Goal: Task Accomplishment & Management: Manage account settings

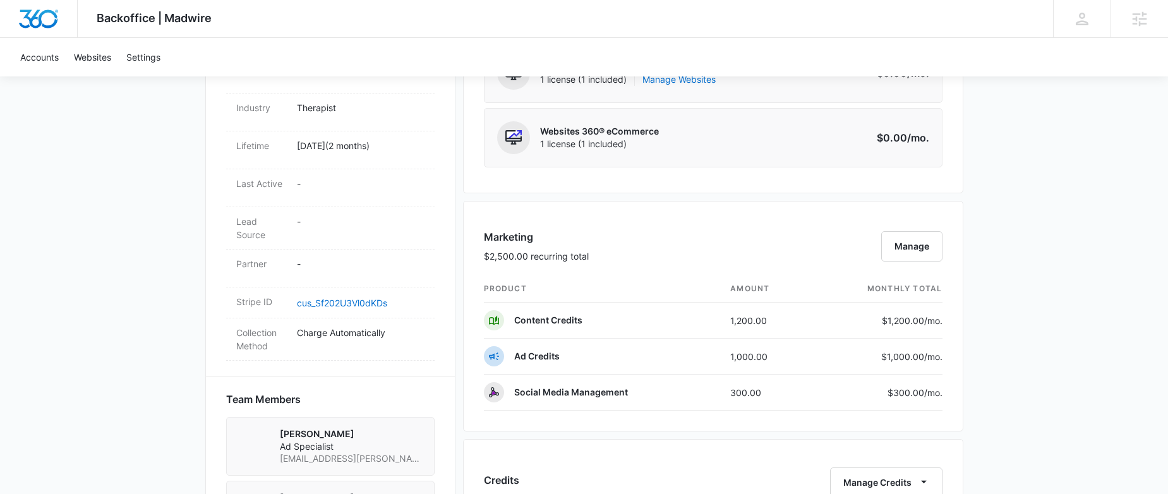
scroll to position [686, 0]
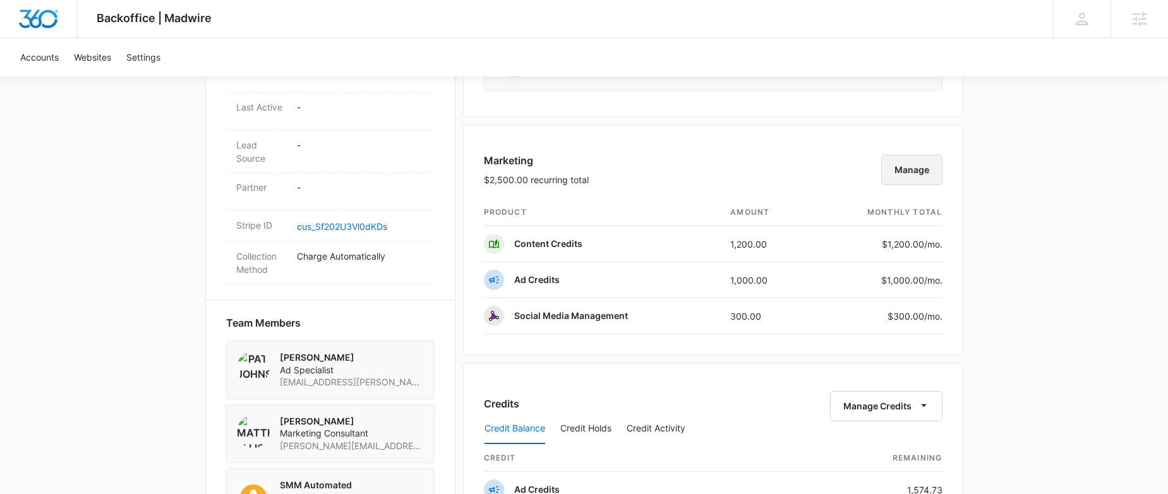
click at [923, 171] on button "Manage" at bounding box center [911, 170] width 61 height 30
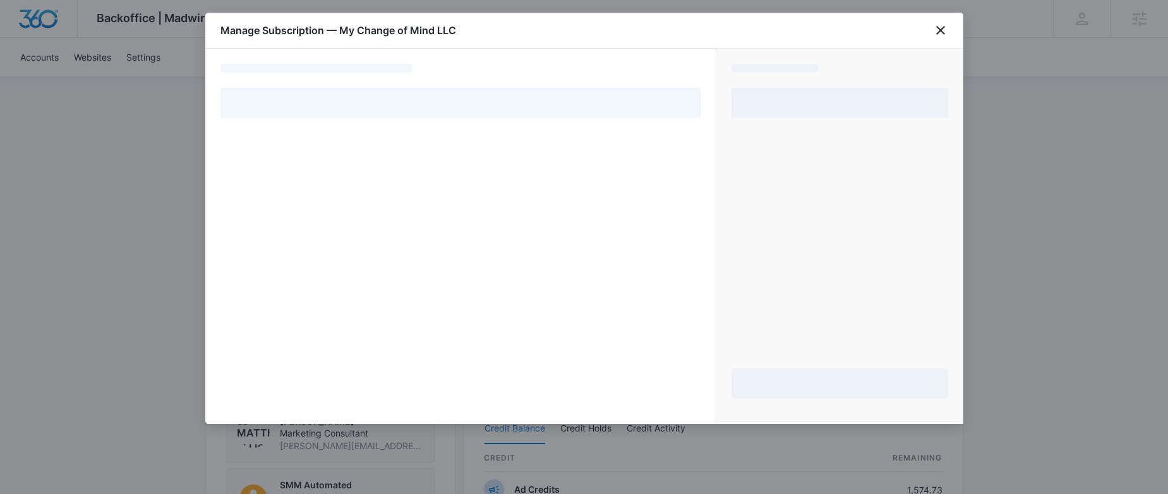
select select "pm_1Rji2dA4n8RTgNjU8tqx73Lb"
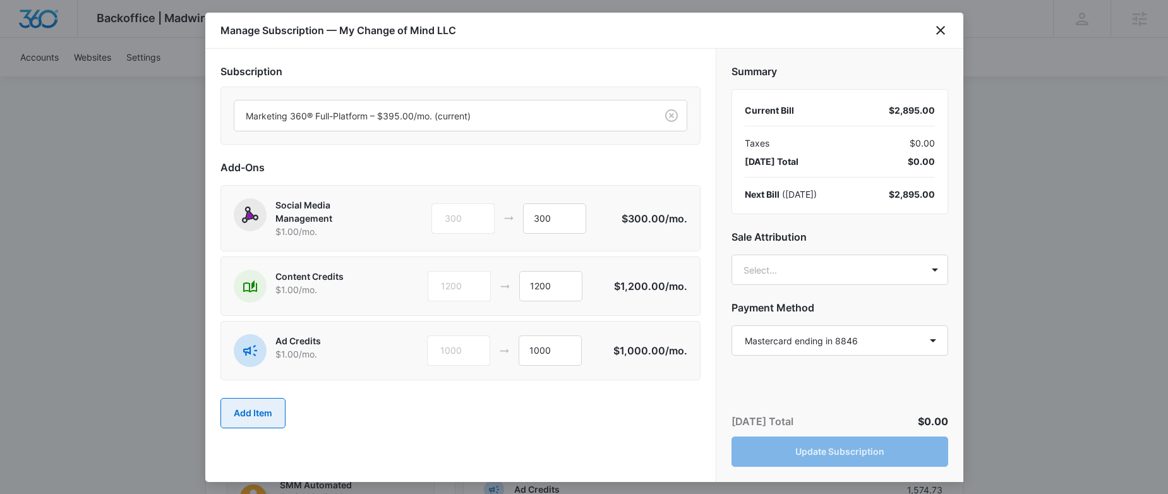
click at [253, 406] on button "Add Item" at bounding box center [252, 413] width 65 height 30
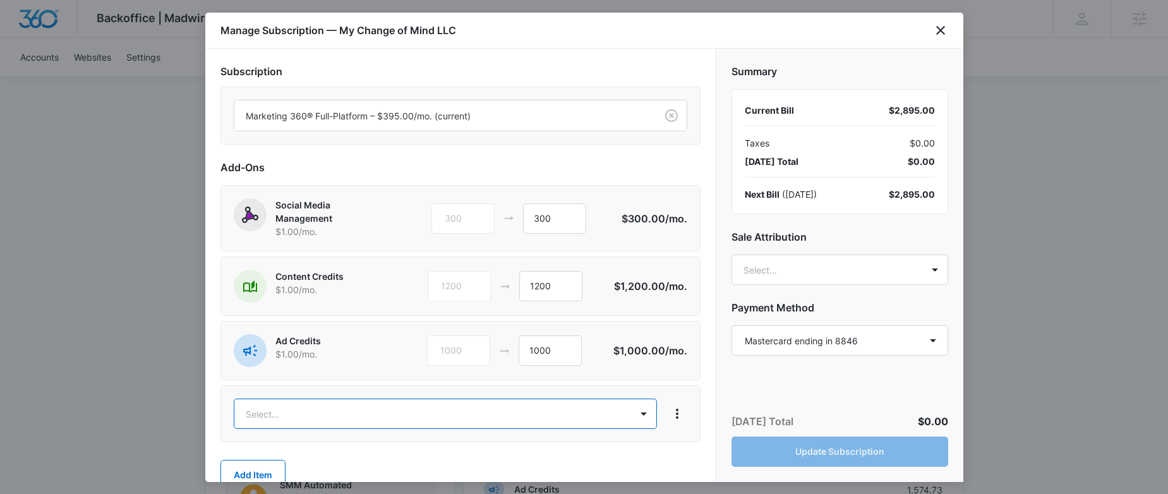
click at [347, 407] on body "Backoffice | Madwire Apps Settings SE [PERSON_NAME] [PERSON_NAME][EMAIL_ADDRESS…" at bounding box center [584, 239] width 1168 height 1850
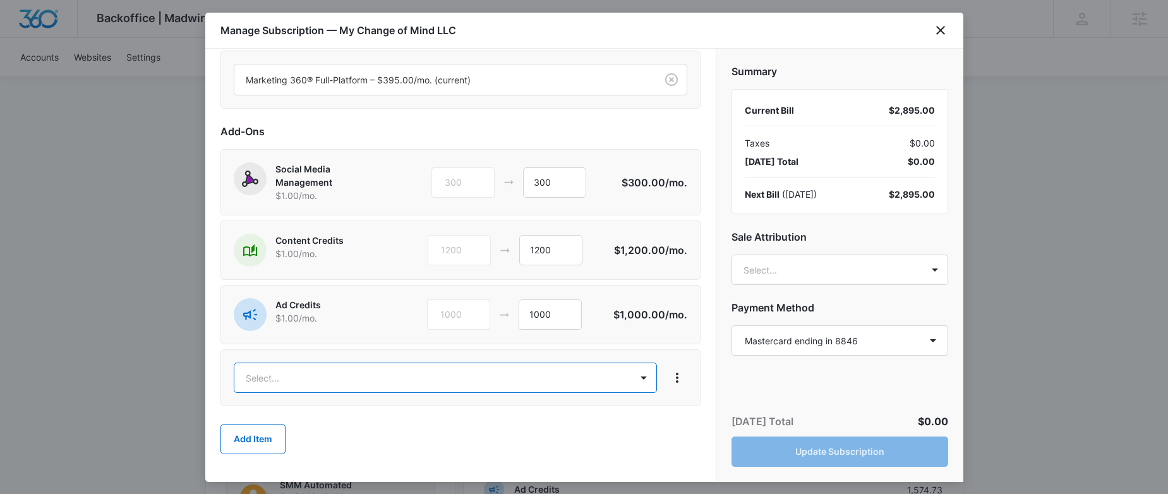
click at [328, 369] on body "Backoffice | Madwire Apps Settings SE Sophia Elmore sophia.elmore@madwire.com M…" at bounding box center [584, 239] width 1168 height 1850
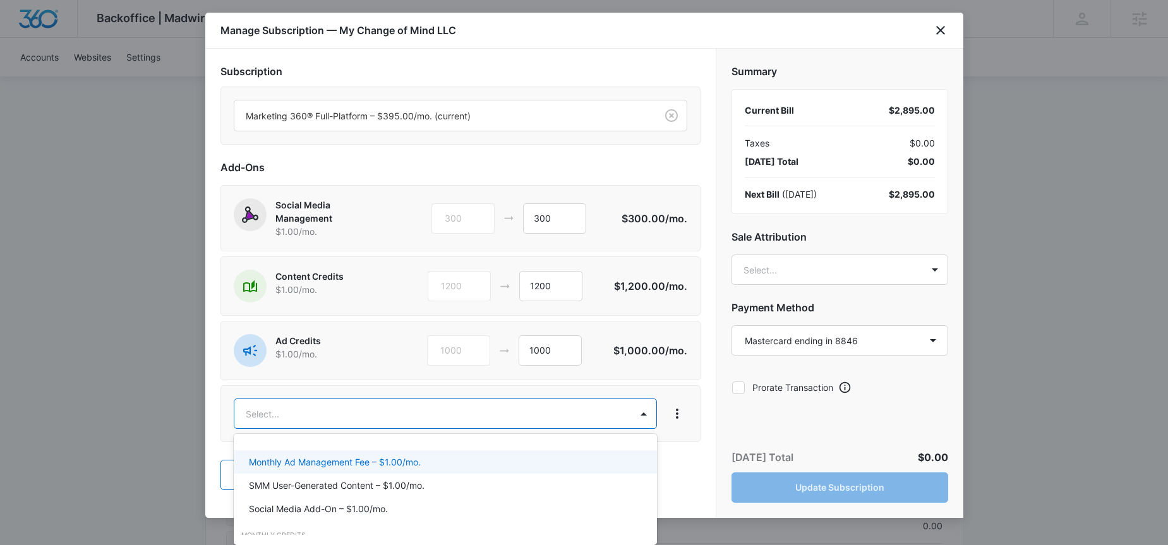
scroll to position [500, 0]
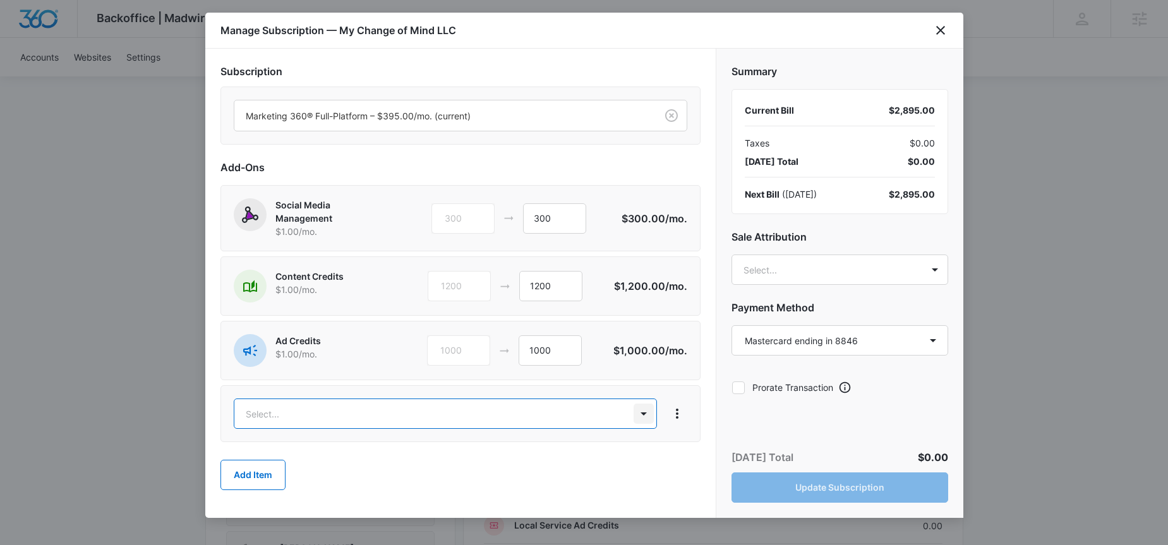
click at [641, 416] on body "Backoffice | Madwire Apps Settings SE Sophia Elmore sophia.elmore@madwire.com M…" at bounding box center [584, 239] width 1168 height 1850
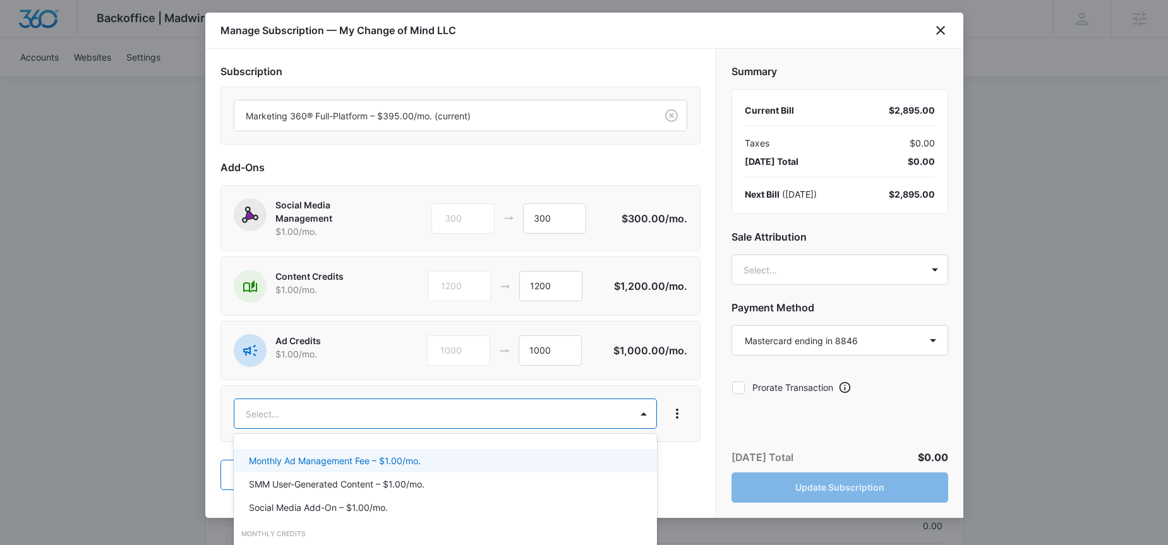
scroll to position [505, 0]
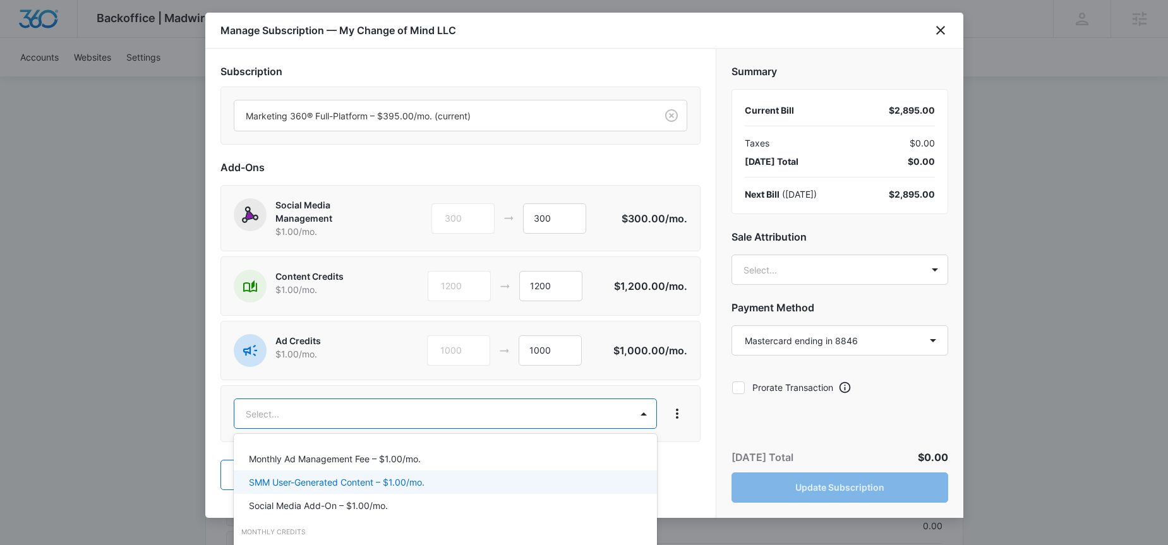
click at [427, 478] on div "SMM User-Generated Content – $1.00/mo." at bounding box center [444, 481] width 390 height 13
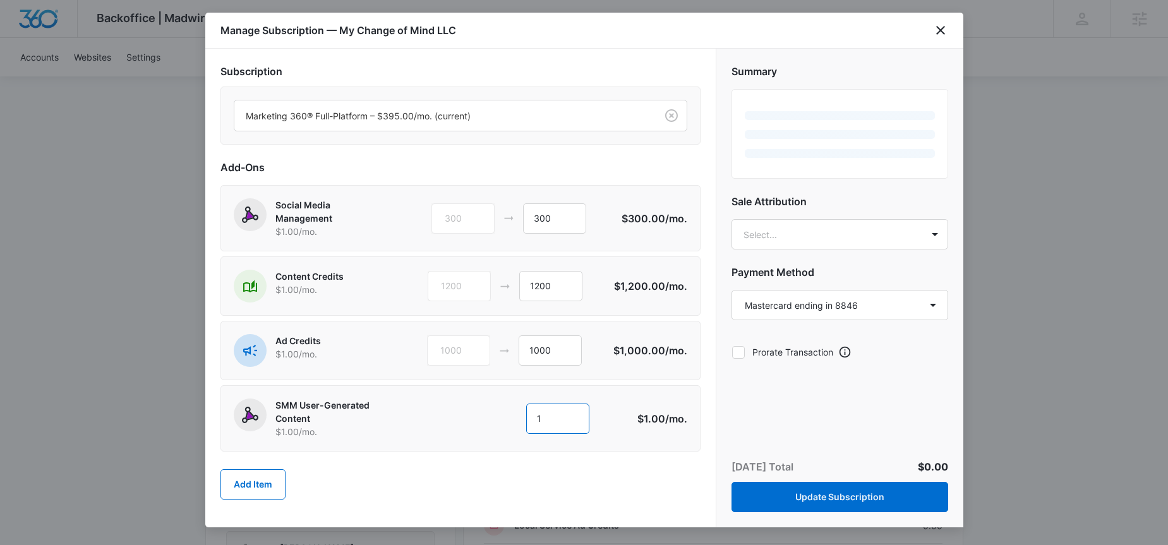
click at [549, 419] on input "1" at bounding box center [557, 418] width 63 height 30
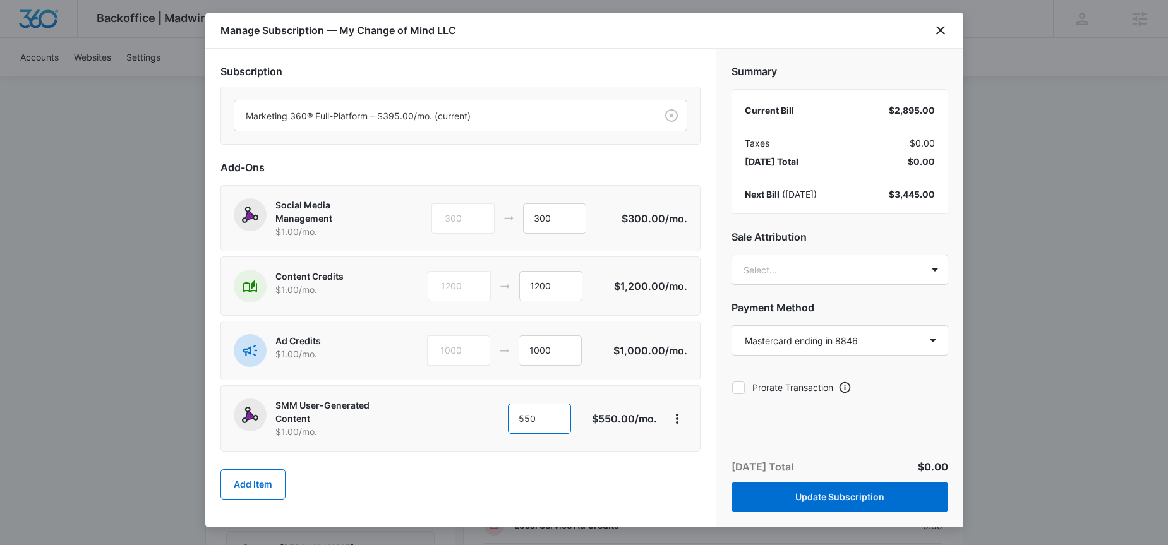
type input "550"
click at [840, 272] on body "Backoffice | Madwire Apps Settings SE Sophia Elmore sophia.elmore@madwire.com M…" at bounding box center [584, 239] width 1168 height 1850
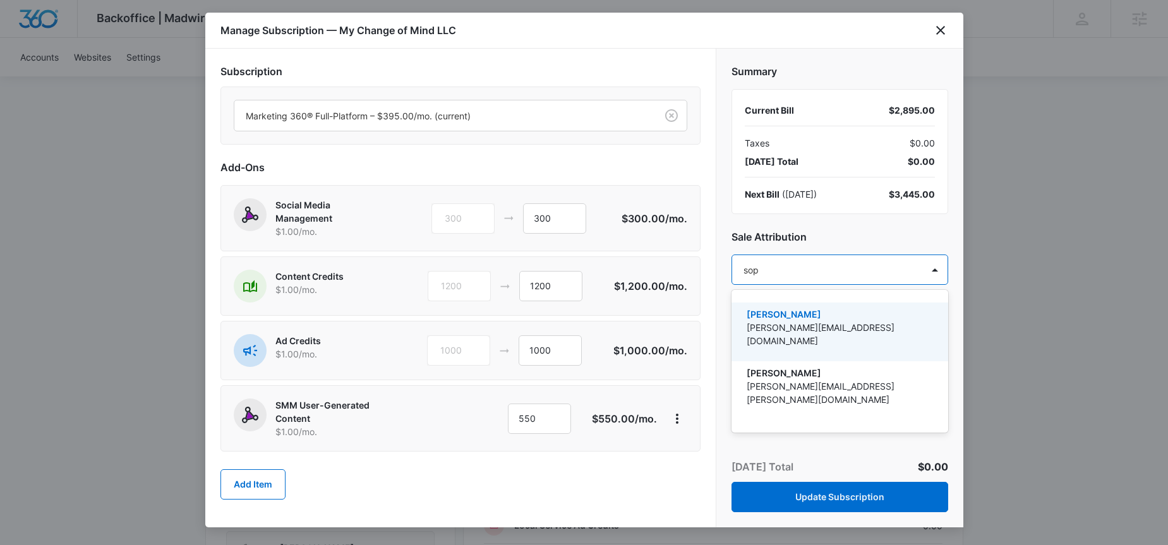
type input "soph"
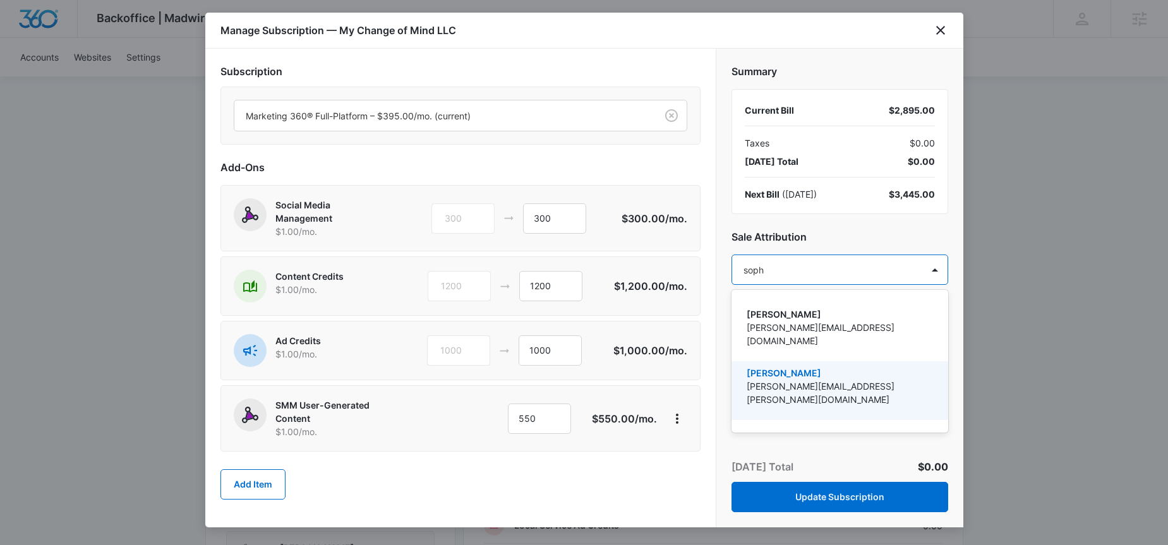
click at [843, 366] on p "Sophia Elmore" at bounding box center [838, 372] width 184 height 13
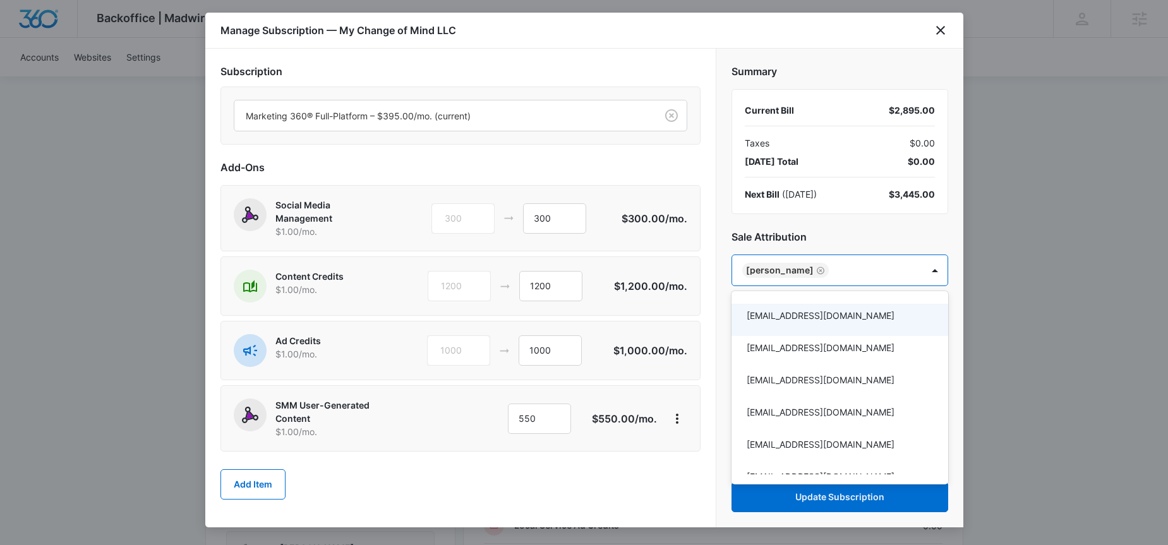
click at [854, 233] on div at bounding box center [584, 272] width 1168 height 545
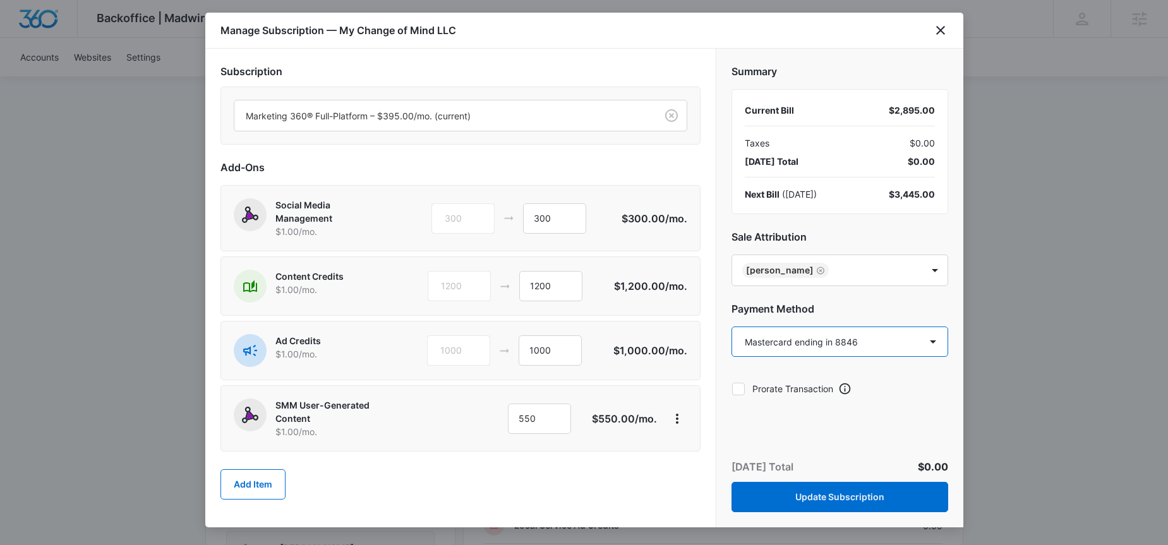
click at [863, 345] on select "Select a payment method Mastercard ending in 8846 New payment method Monthly in…" at bounding box center [839, 341] width 217 height 30
click at [645, 477] on div "Add Item" at bounding box center [460, 485] width 480 height 56
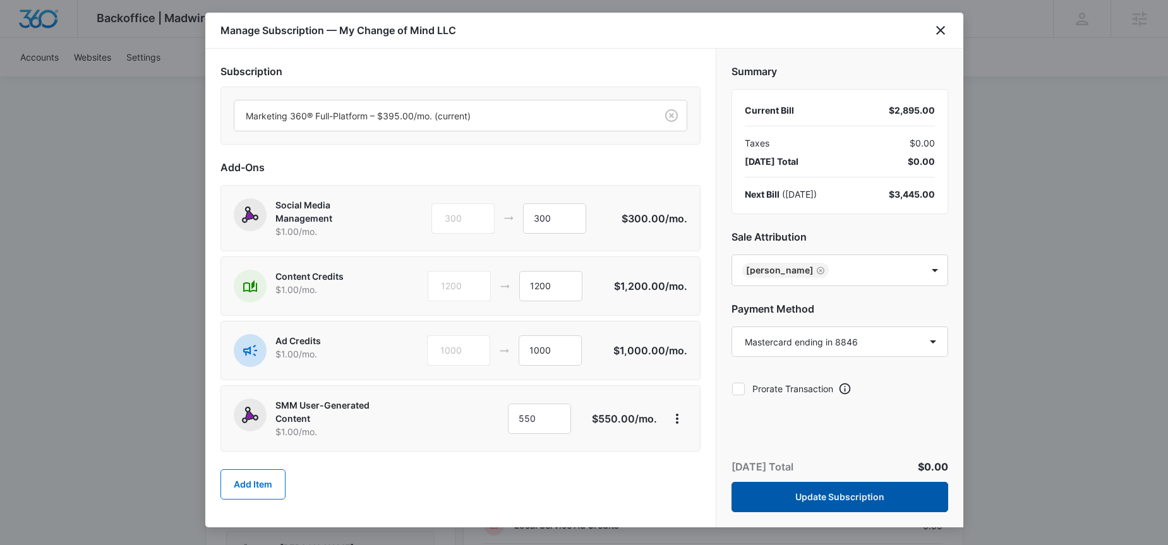
click at [784, 493] on button "Update Subscription" at bounding box center [839, 497] width 217 height 30
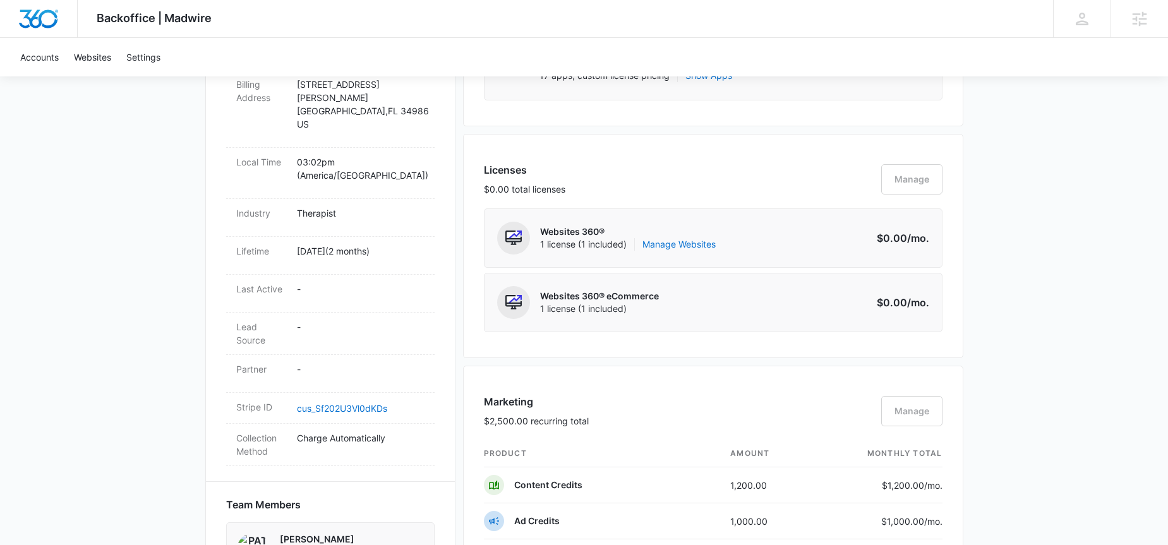
scroll to position [496, 0]
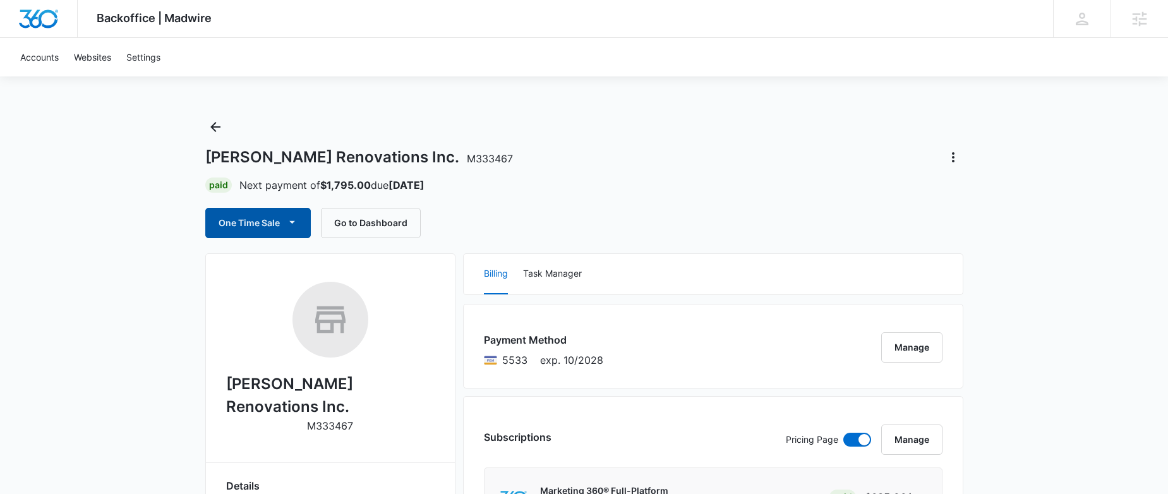
click at [279, 224] on button "One Time Sale" at bounding box center [257, 223] width 105 height 30
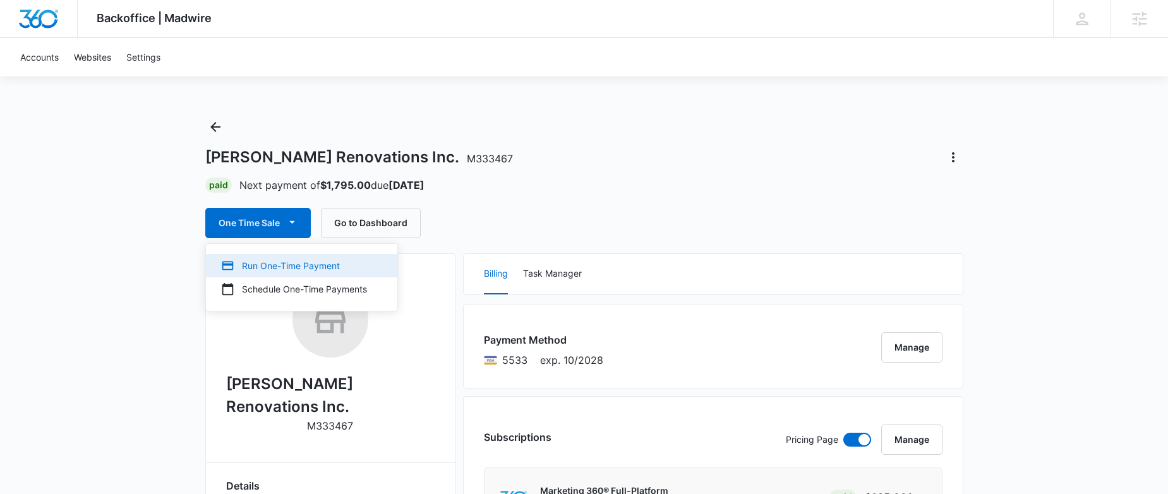
click at [283, 263] on div "Run One-Time Payment" at bounding box center [294, 265] width 146 height 13
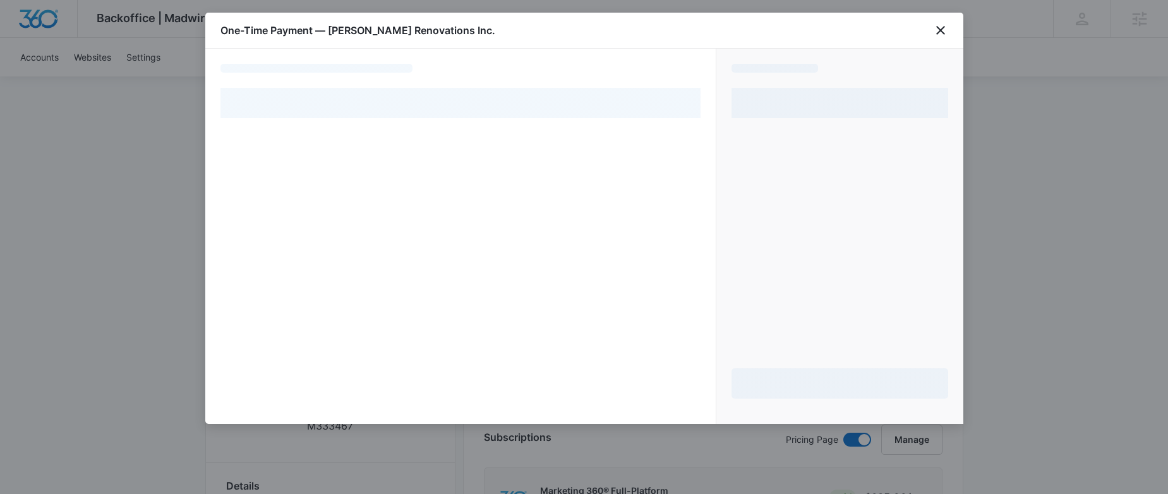
select select "pm_1RqzsRA4n8RTgNjUo8KH29Dx"
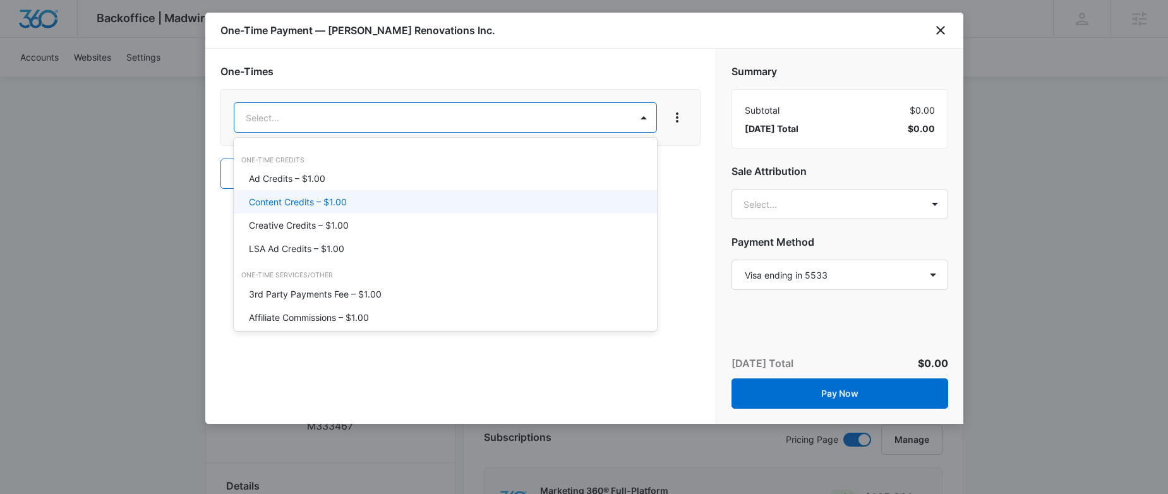
click at [445, 197] on div "Content Credits – $1.00" at bounding box center [444, 201] width 390 height 13
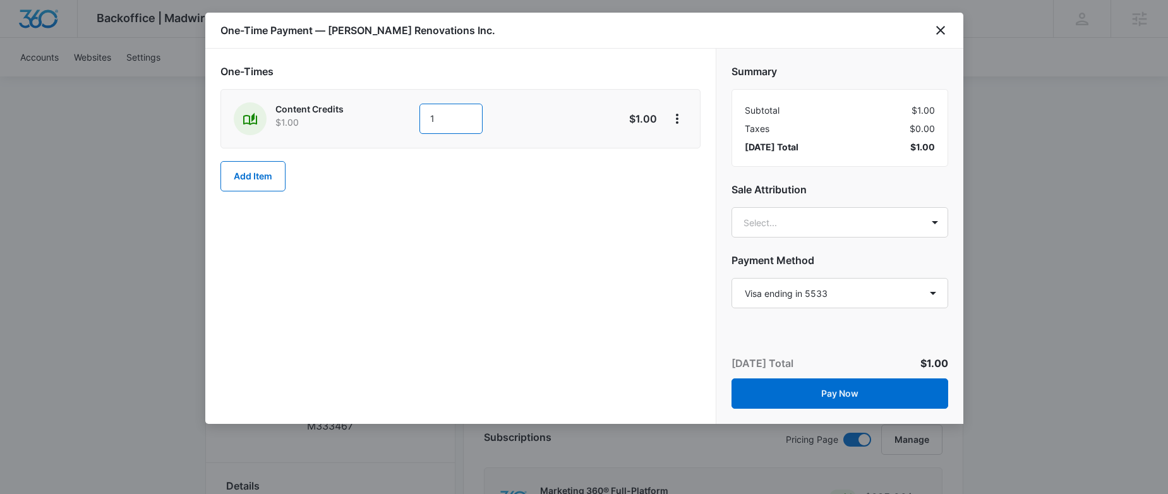
click at [453, 112] on input "1" at bounding box center [450, 119] width 63 height 30
type input "200"
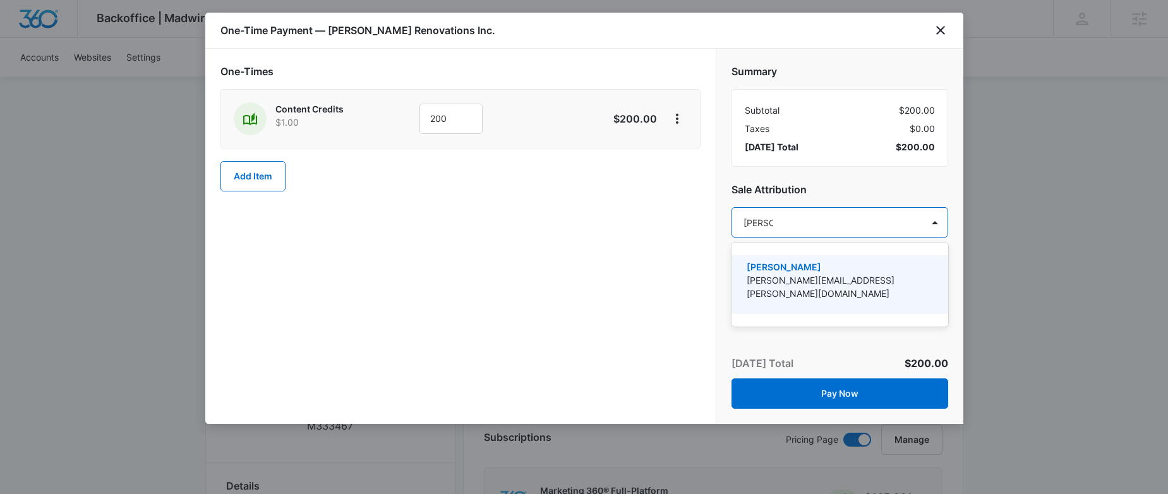
click at [883, 229] on div at bounding box center [584, 247] width 1168 height 494
type input "sophia"
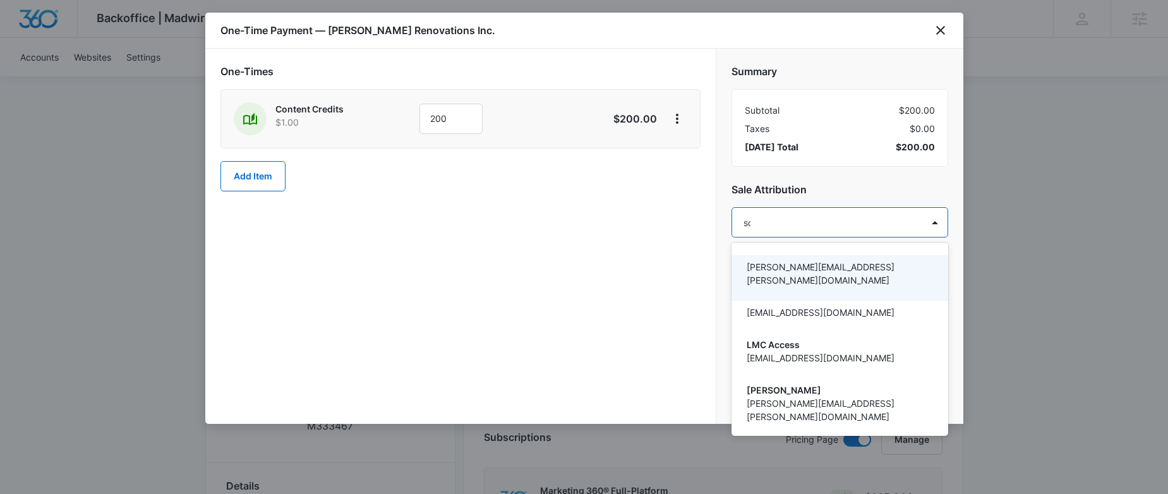
type input "sop"
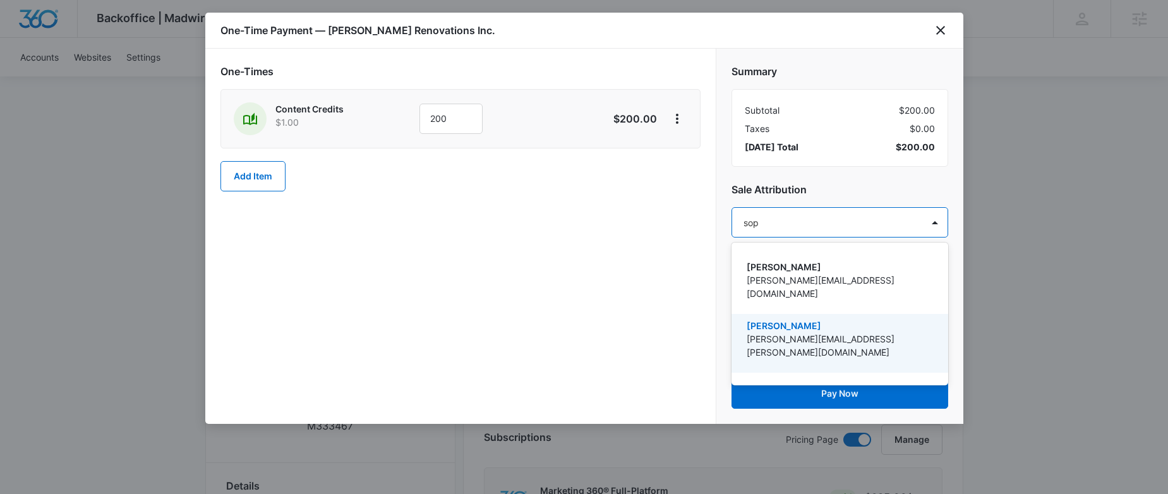
click at [863, 332] on p "sophia.elmore@madwire.com" at bounding box center [838, 345] width 184 height 27
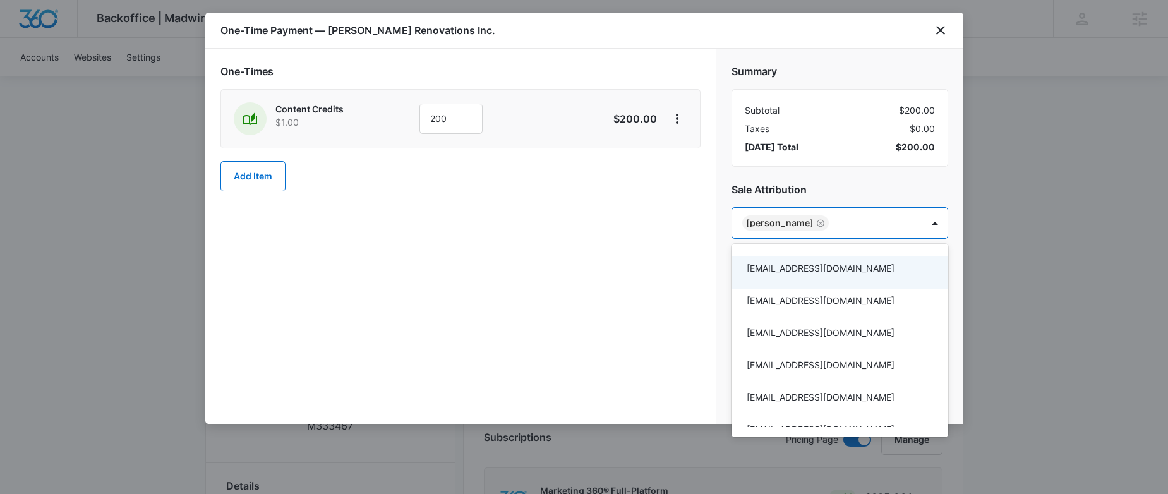
click at [651, 263] on div at bounding box center [584, 247] width 1168 height 494
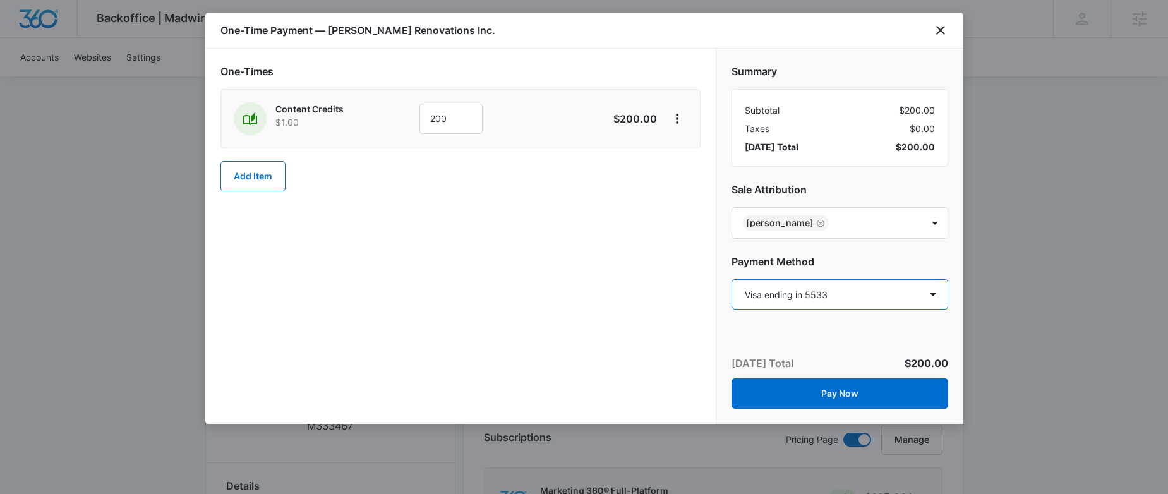
click at [825, 285] on select "Select a payment method Visa ending in 5533 New payment method Monthly invoice" at bounding box center [839, 294] width 217 height 30
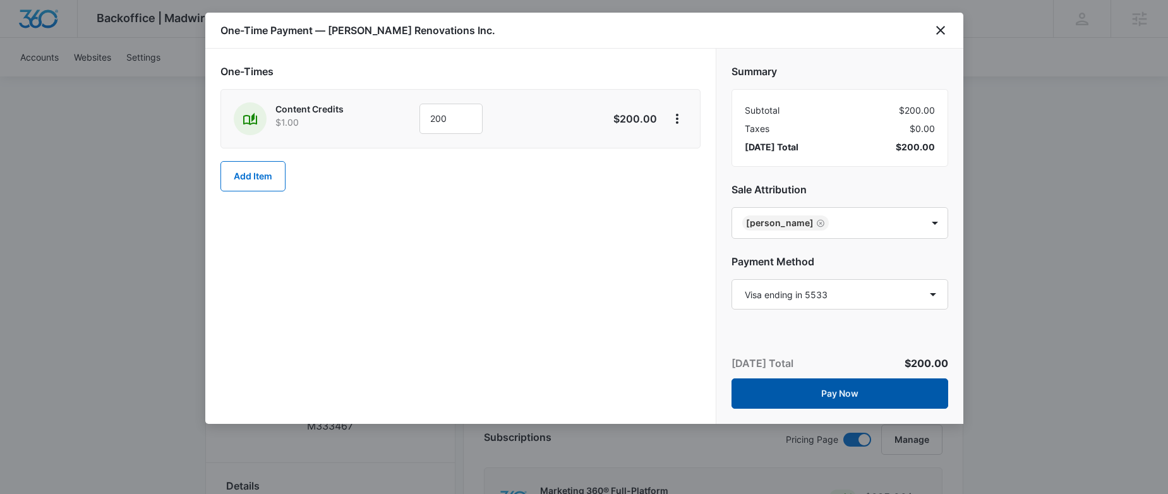
click at [772, 386] on button "Pay Now" at bounding box center [839, 393] width 217 height 30
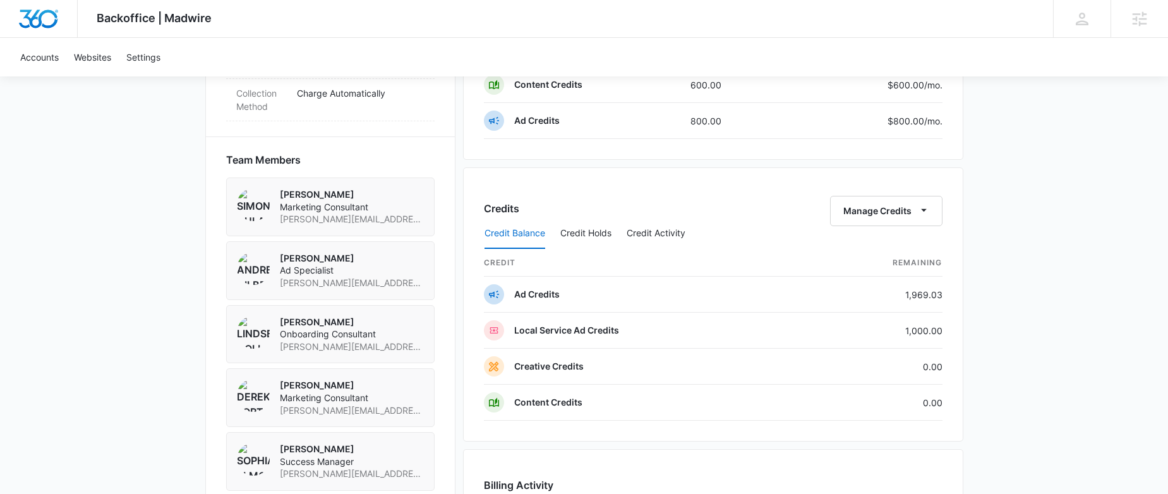
scroll to position [1244, 0]
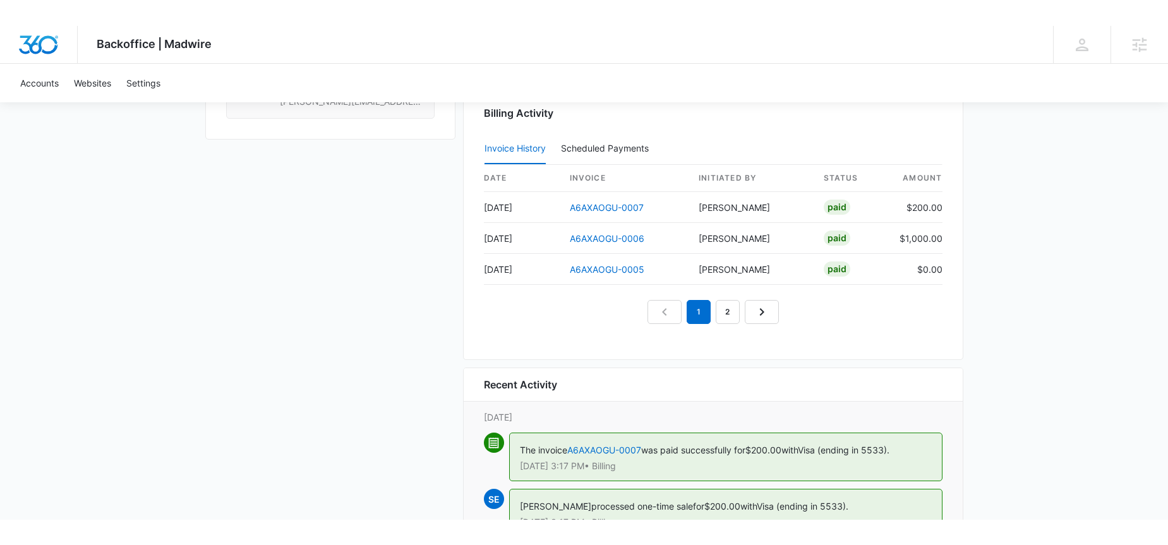
scroll to position [1241, 0]
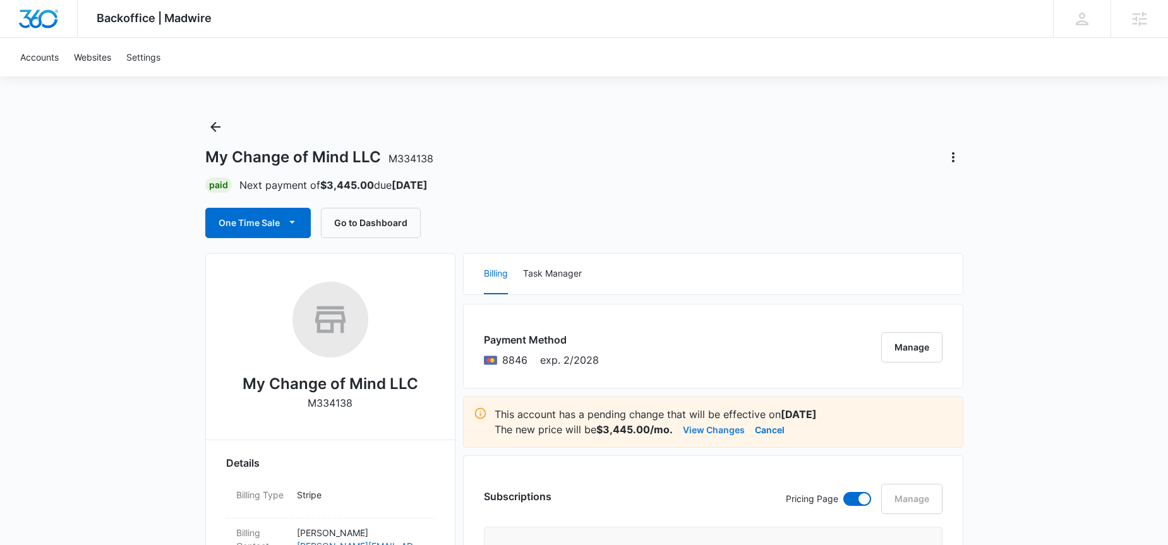
click at [706, 433] on button "View Changes" at bounding box center [714, 429] width 62 height 15
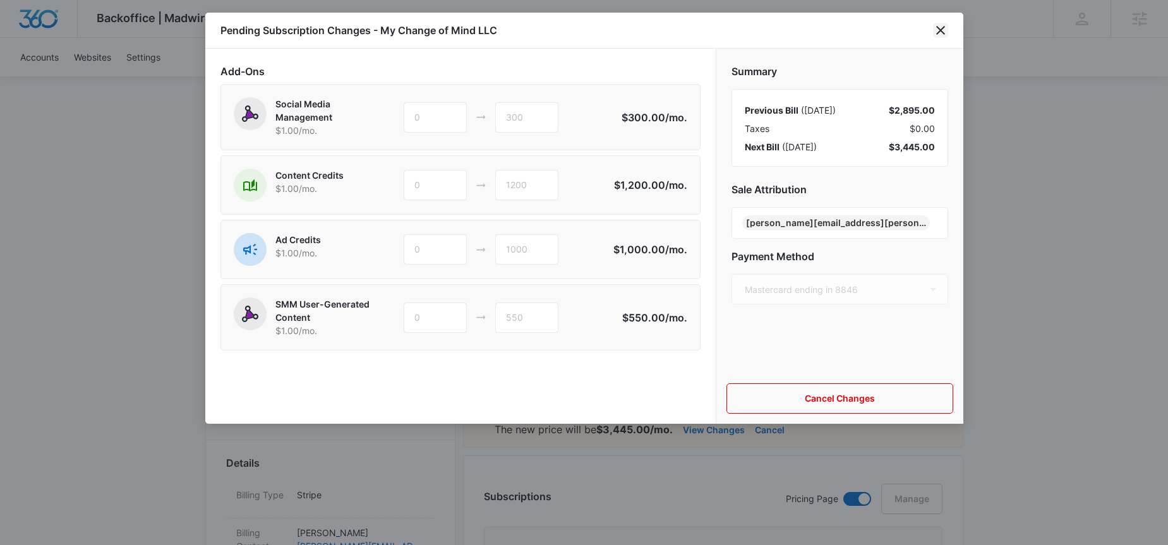
click at [940, 28] on icon "close" at bounding box center [940, 30] width 15 height 15
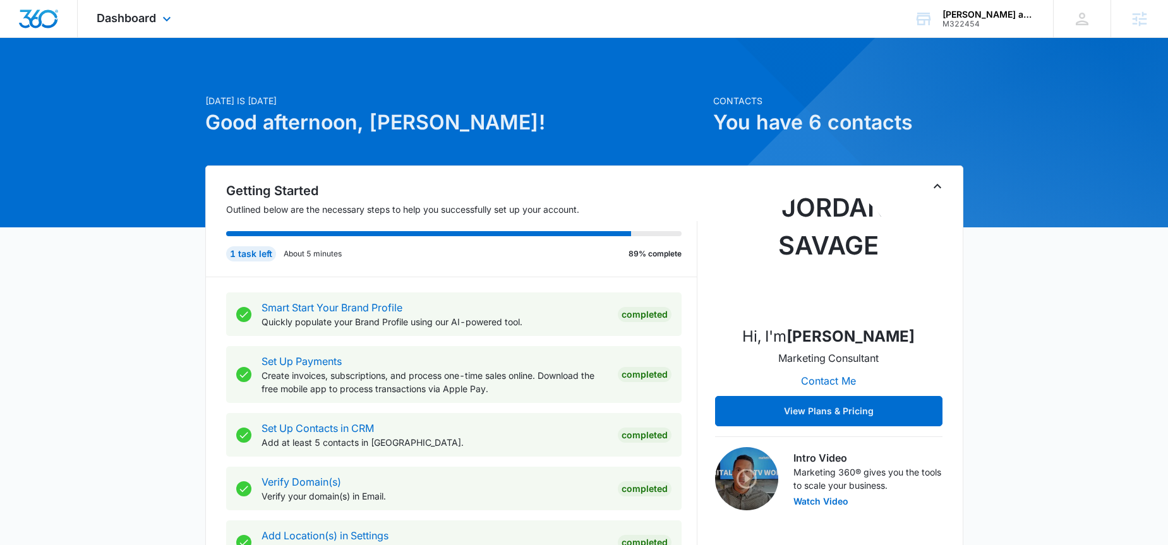
click at [130, 9] on div "Dashboard Apps Reputation Websites Forms CRM Email Social Shop Payments POS Con…" at bounding box center [136, 18] width 116 height 37
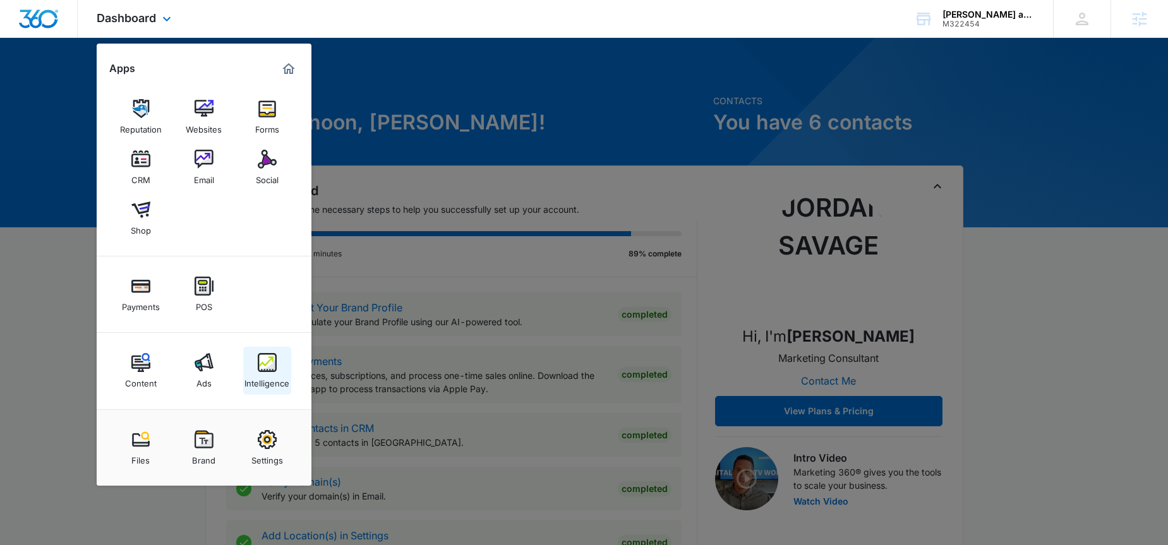
click at [260, 378] on div "Intelligence" at bounding box center [266, 380] width 45 height 16
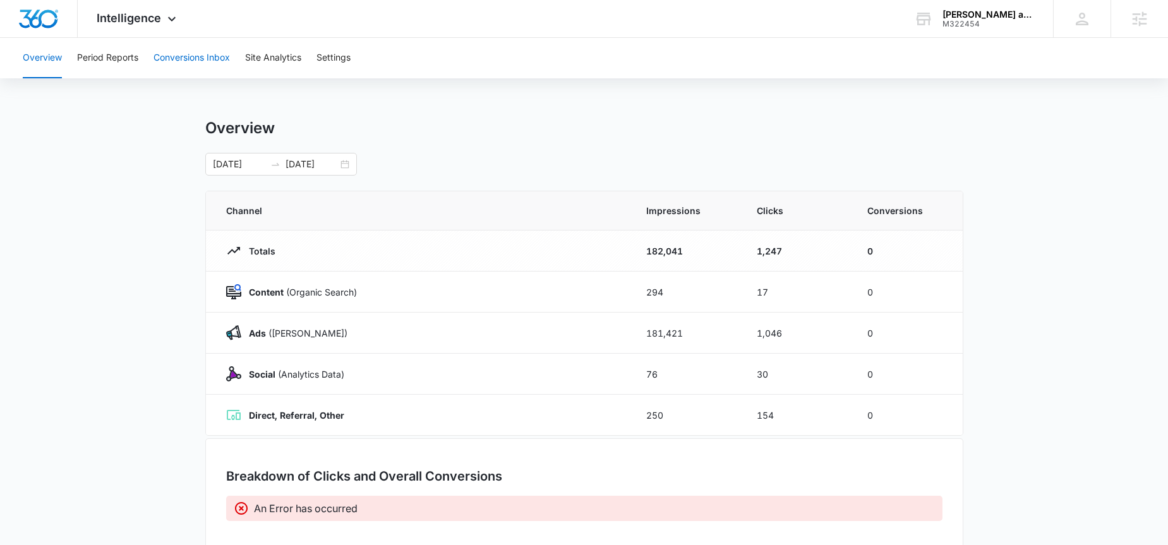
click at [194, 64] on button "Conversions Inbox" at bounding box center [191, 58] width 76 height 40
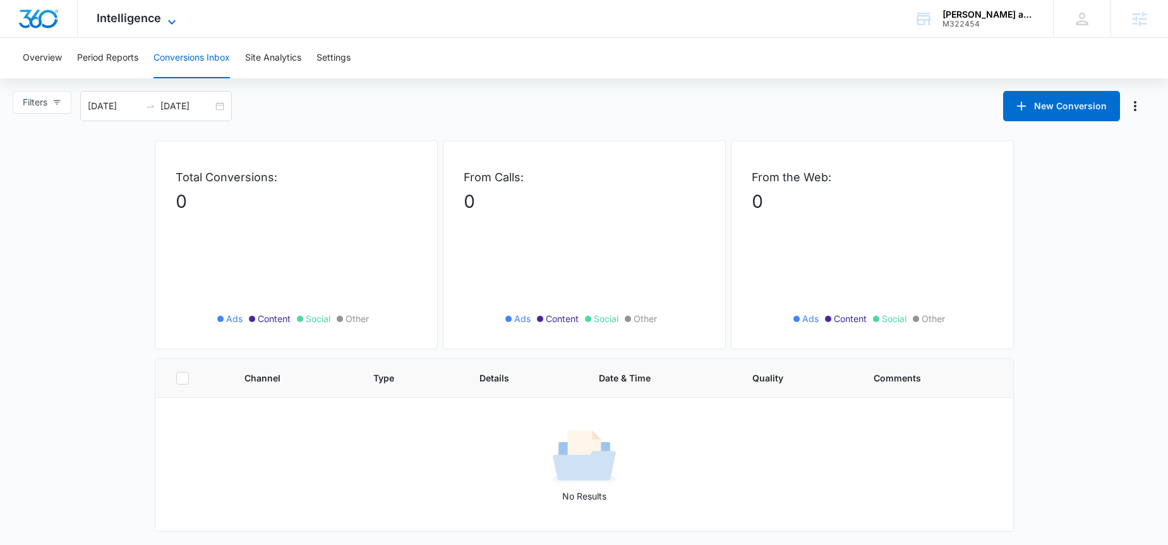
click at [143, 18] on span "Intelligence" at bounding box center [129, 17] width 64 height 13
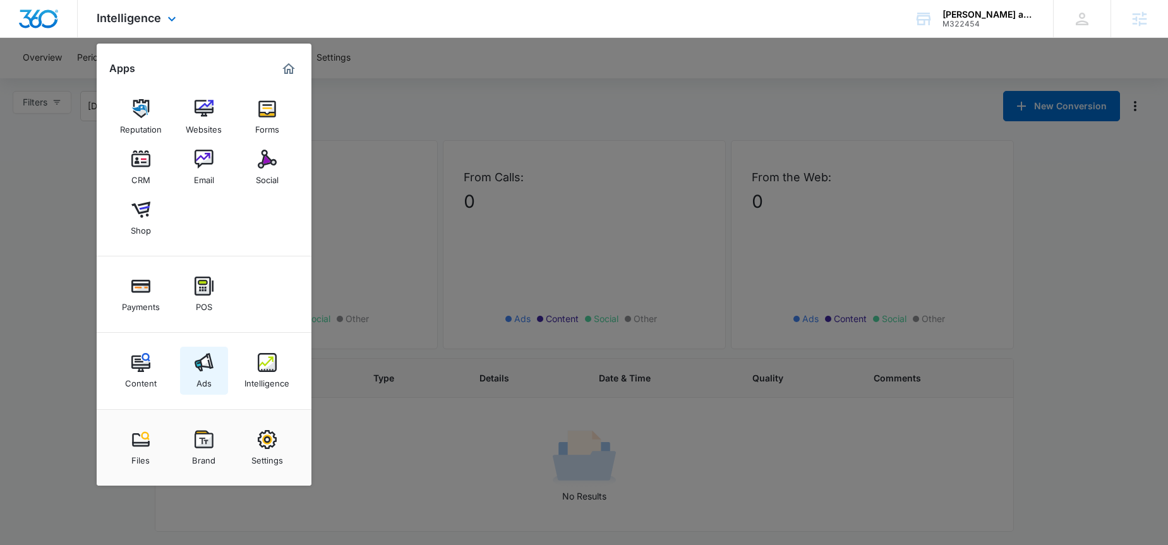
click at [198, 371] on img at bounding box center [203, 362] width 19 height 19
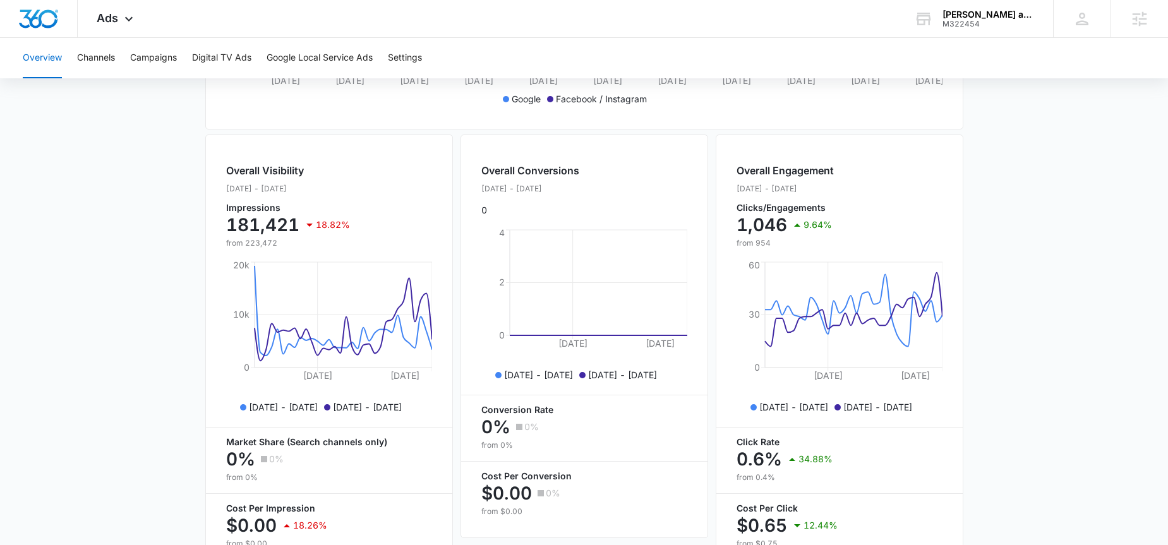
scroll to position [481, 0]
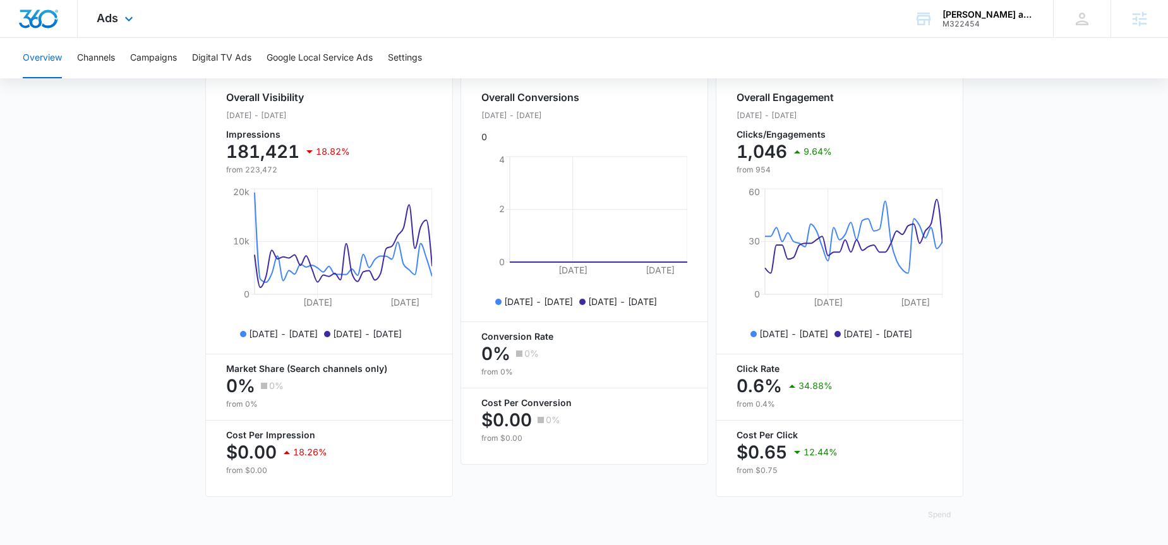
click at [113, 25] on div "Ads Apps Reputation Websites Forms CRM Email Social Shop Payments POS Content A…" at bounding box center [117, 18] width 78 height 37
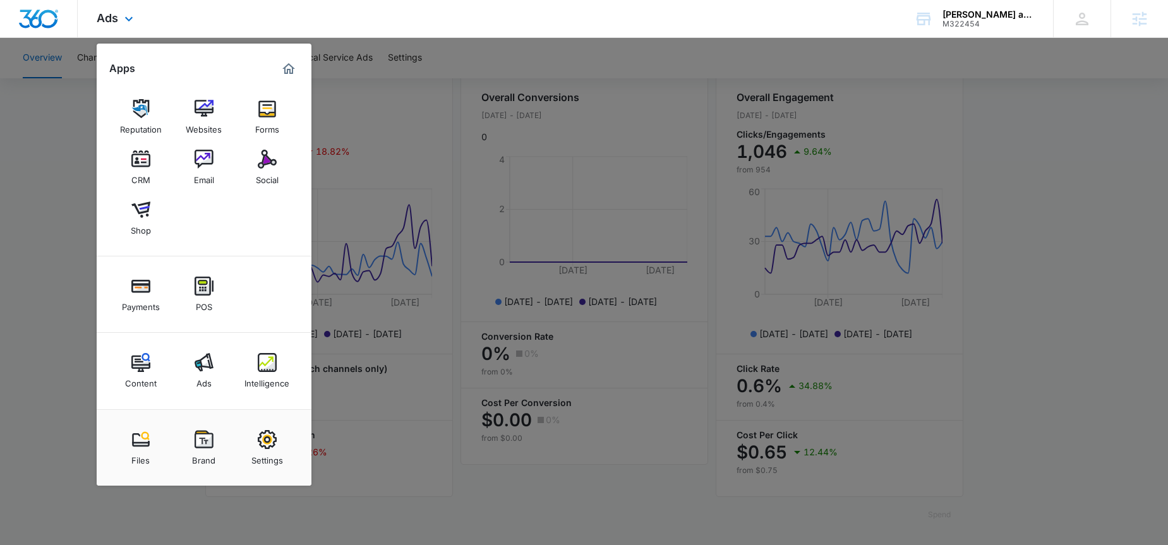
click at [140, 344] on div "Content Ads Intelligence" at bounding box center [204, 371] width 215 height 76
click at [140, 363] on img at bounding box center [140, 362] width 19 height 19
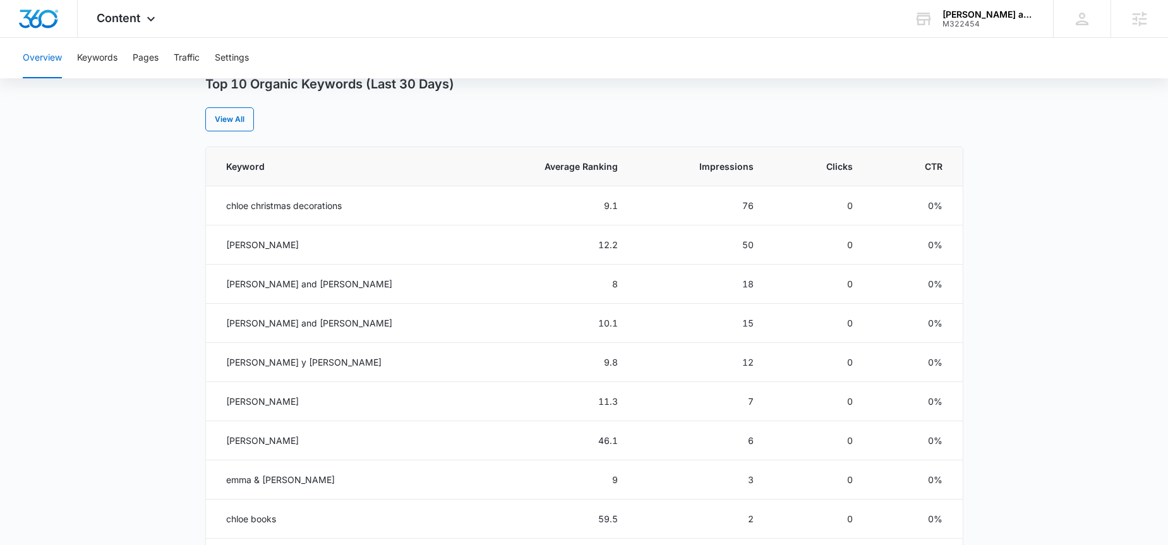
scroll to position [513, 0]
click at [129, 25] on div "Content Apps Reputation Websites Forms CRM Email Social Shop Payments POS Conte…" at bounding box center [128, 18] width 100 height 37
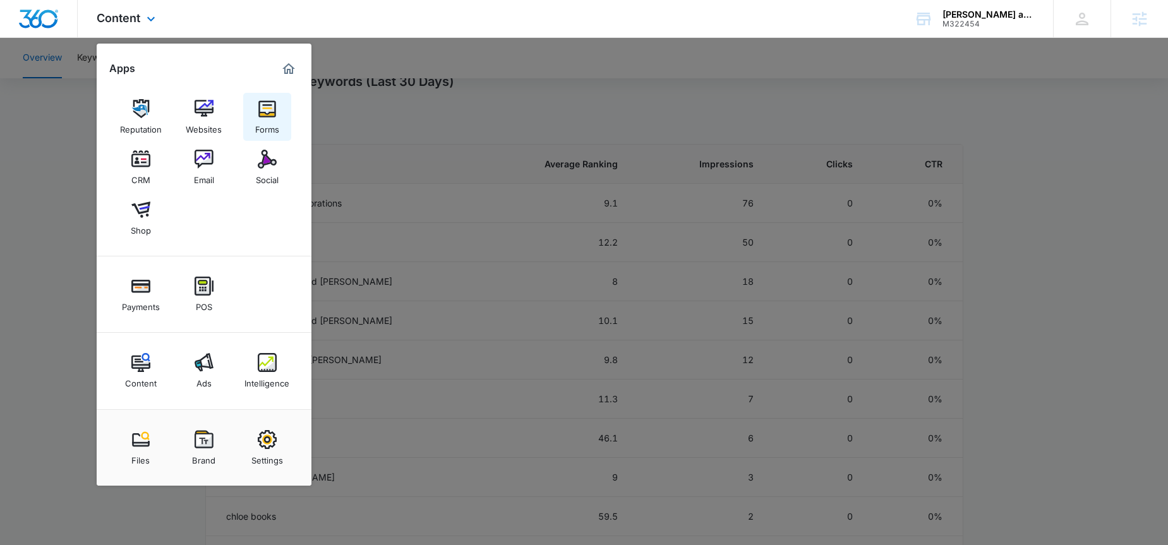
click at [256, 123] on div "Forms" at bounding box center [267, 126] width 24 height 16
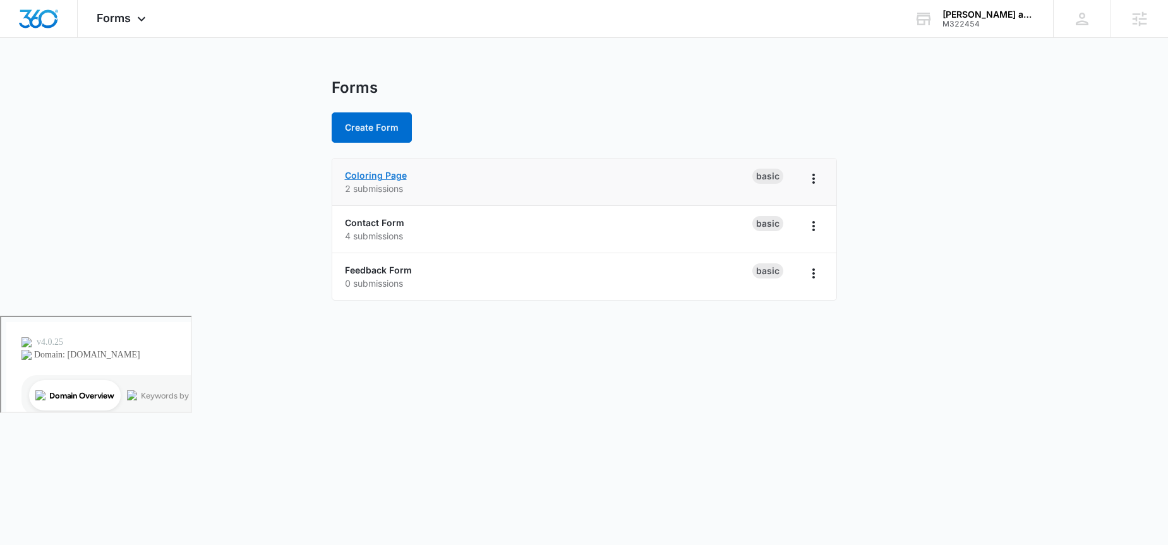
click at [376, 179] on link "Coloring Page" at bounding box center [376, 175] width 62 height 11
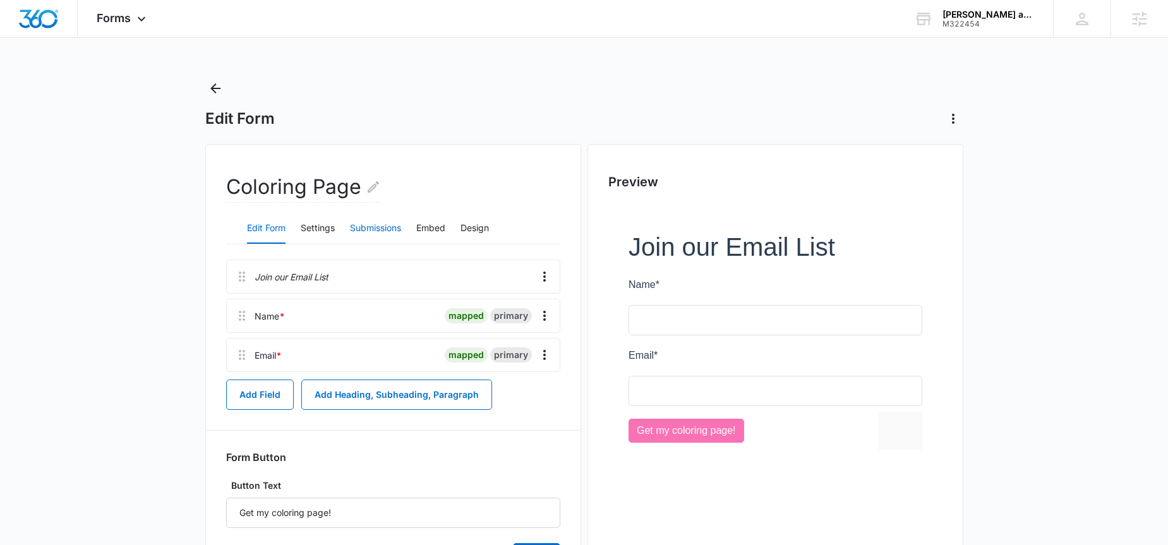
click at [373, 225] on button "Submissions" at bounding box center [375, 228] width 51 height 30
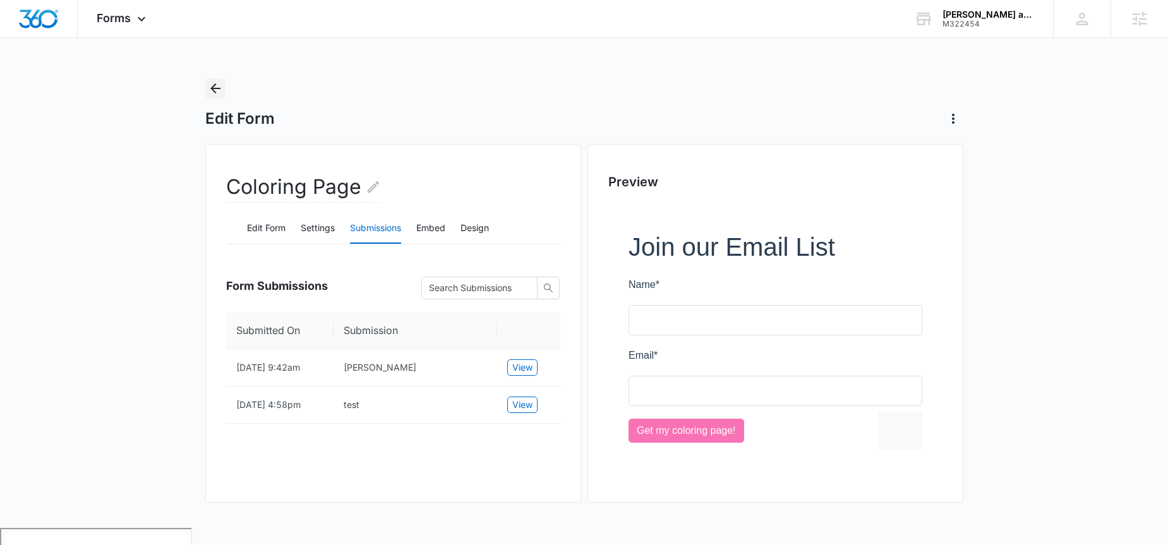
click at [217, 92] on icon "Back" at bounding box center [215, 88] width 15 height 15
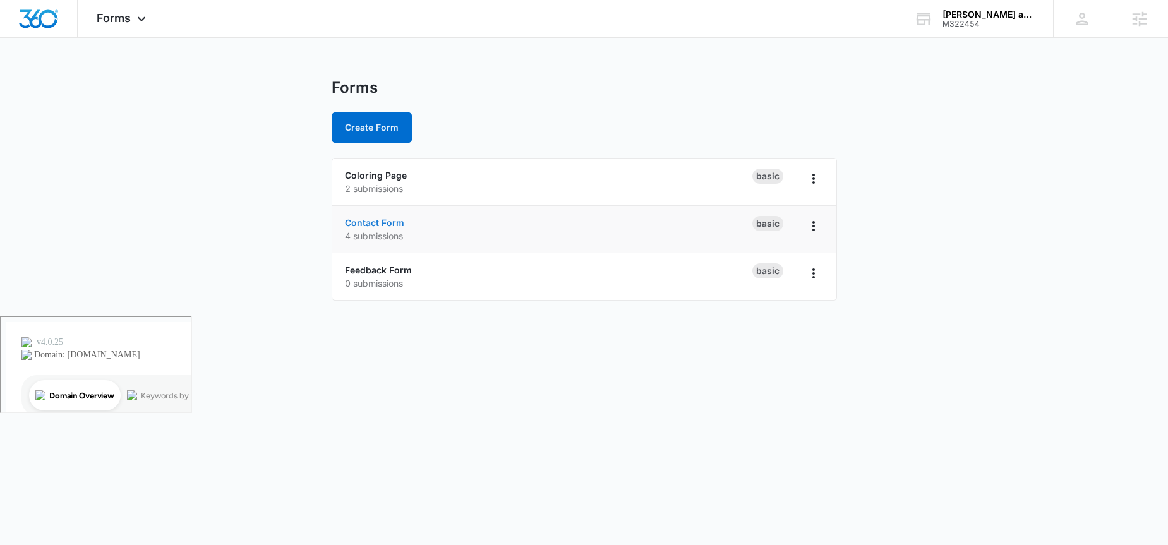
click at [354, 220] on link "Contact Form" at bounding box center [374, 222] width 59 height 11
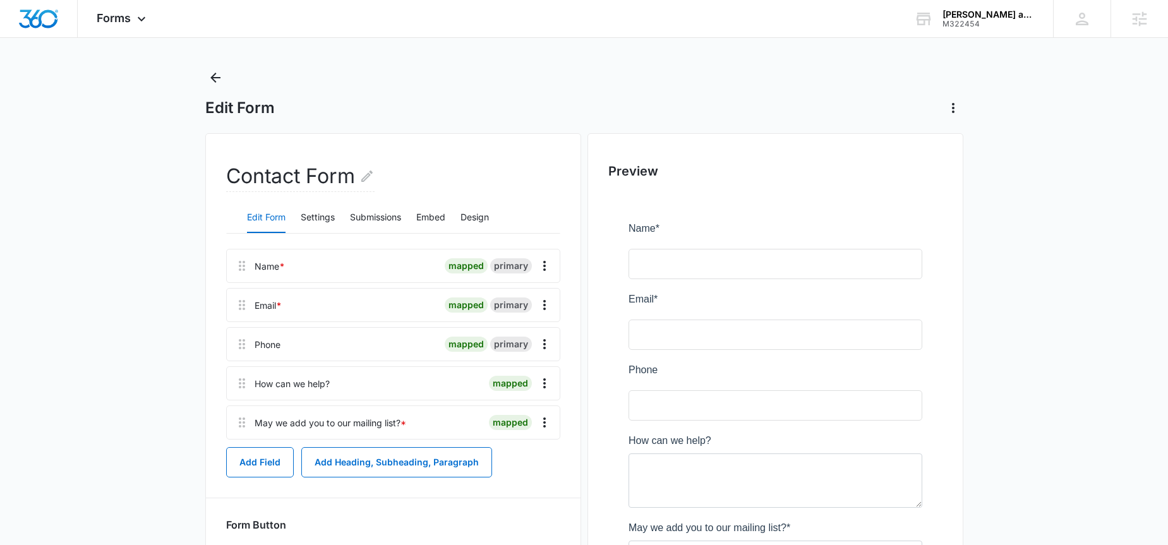
scroll to position [13, 0]
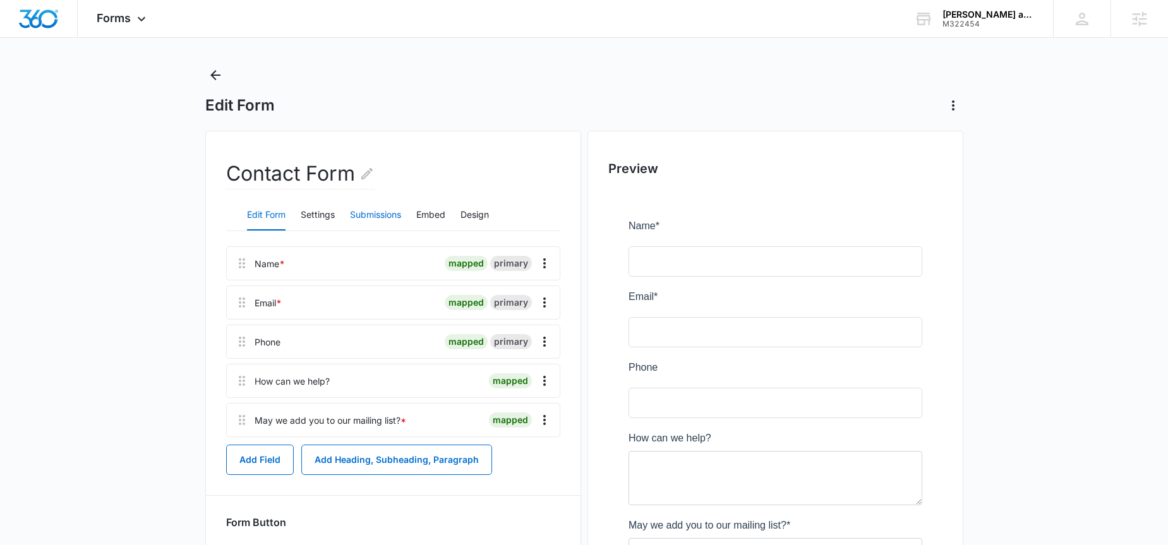
click at [376, 220] on button "Submissions" at bounding box center [375, 215] width 51 height 30
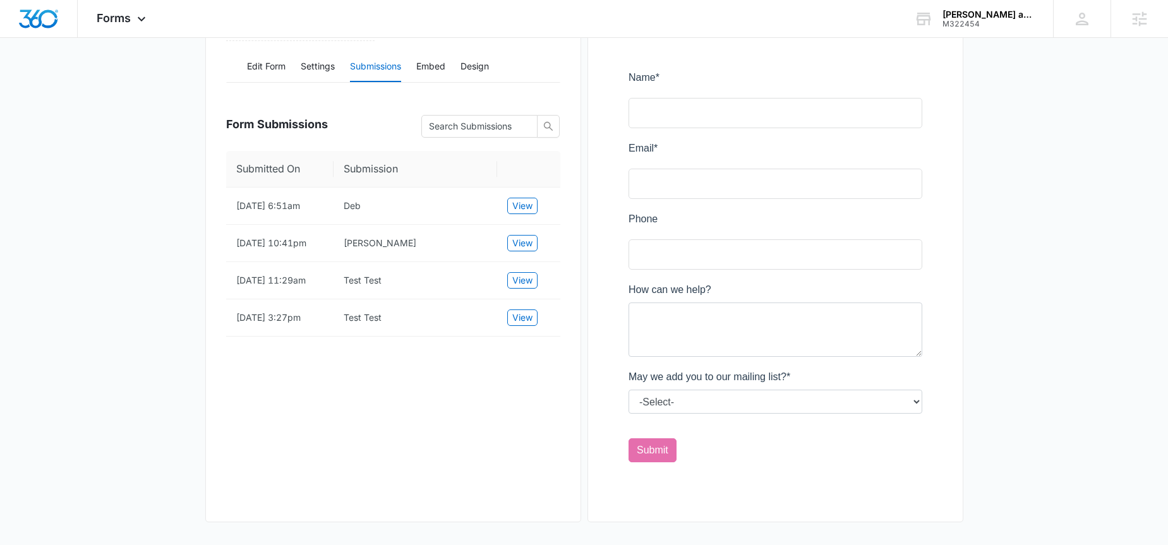
scroll to position [164, 0]
click at [526, 201] on span "View" at bounding box center [522, 203] width 20 height 14
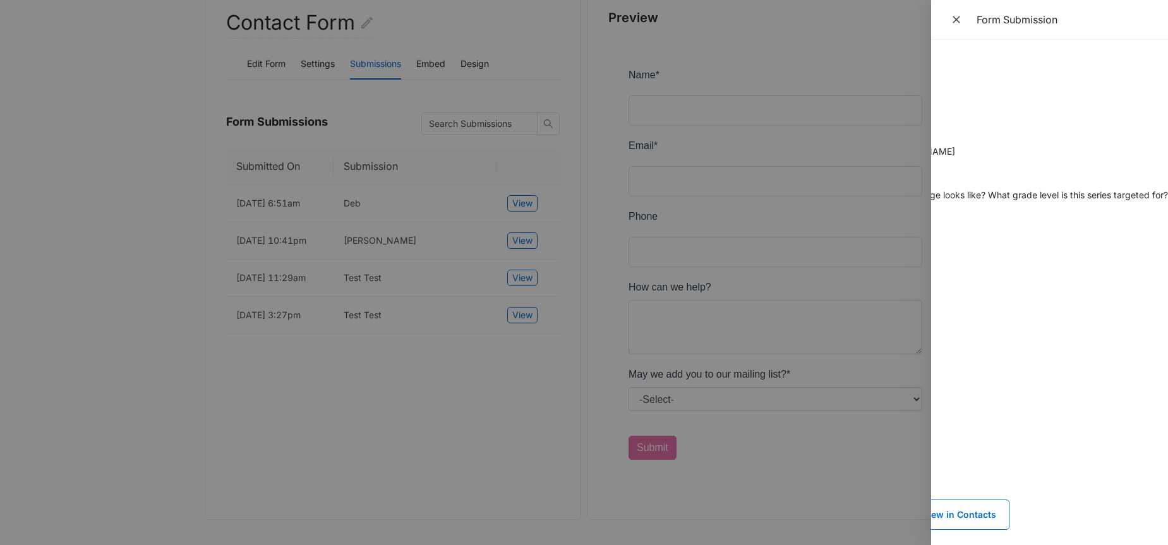
scroll to position [0, 0]
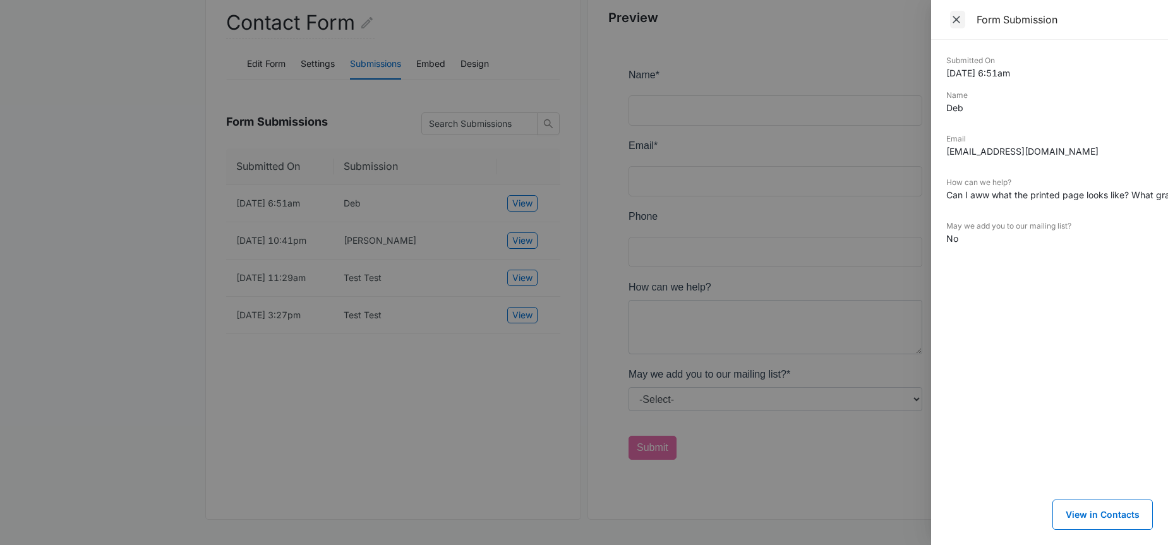
click at [955, 20] on icon "Close" at bounding box center [956, 20] width 8 height 8
click at [955, 20] on div "Form Submission Submitted On 8/10/2025 6:51am Name Deb Email debmills2129@gmail…" at bounding box center [584, 272] width 1168 height 545
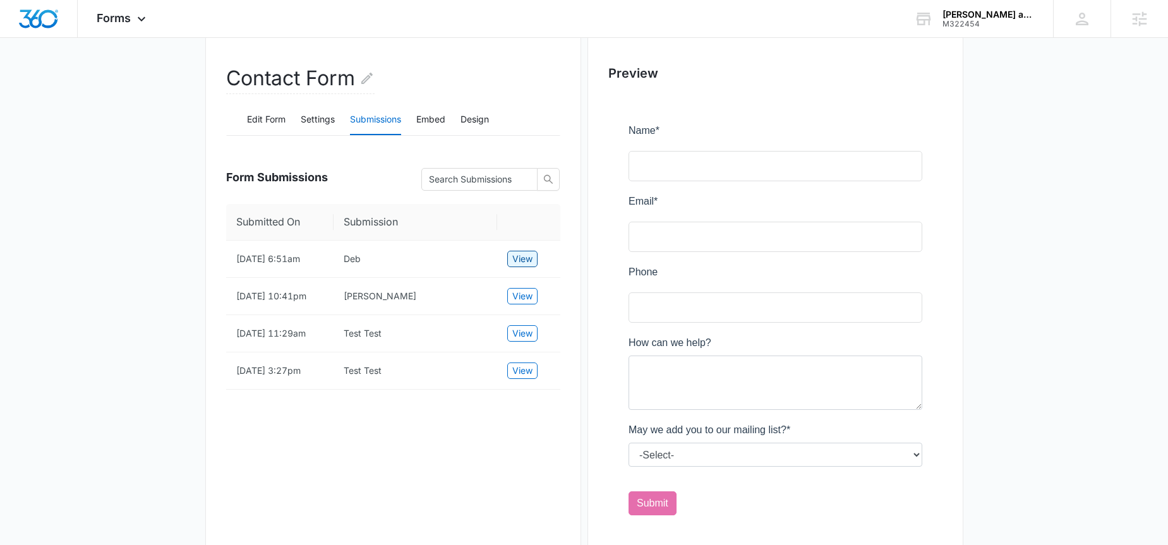
scroll to position [105, 0]
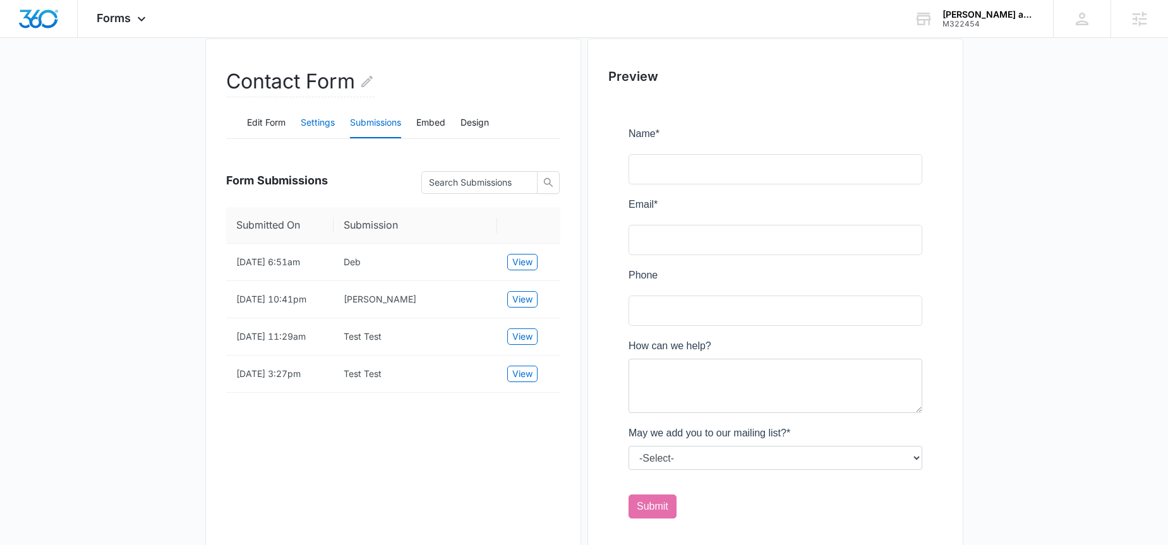
click at [304, 129] on button "Settings" at bounding box center [318, 123] width 34 height 30
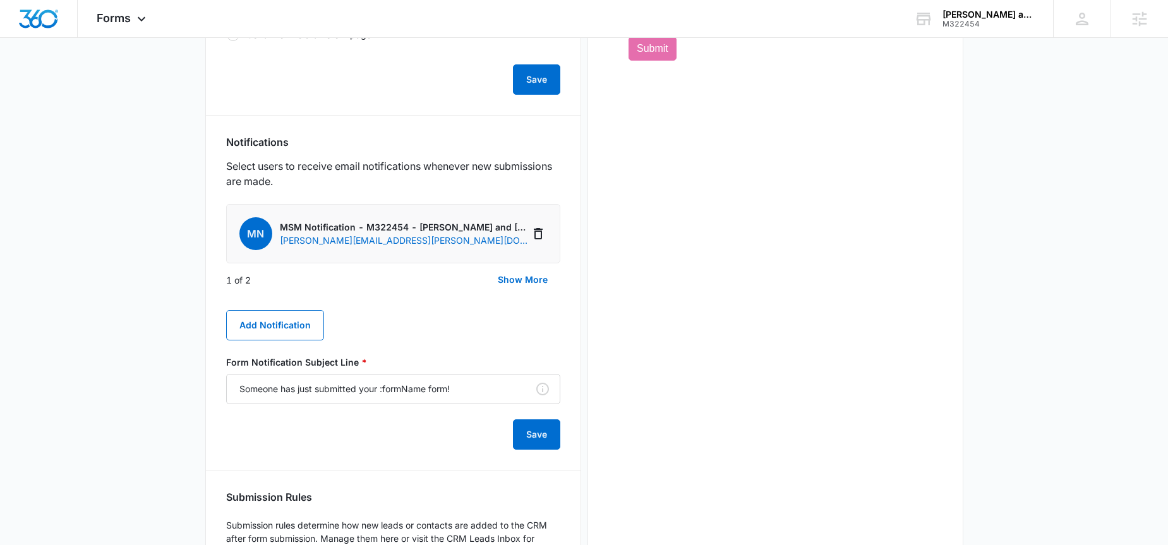
scroll to position [566, 0]
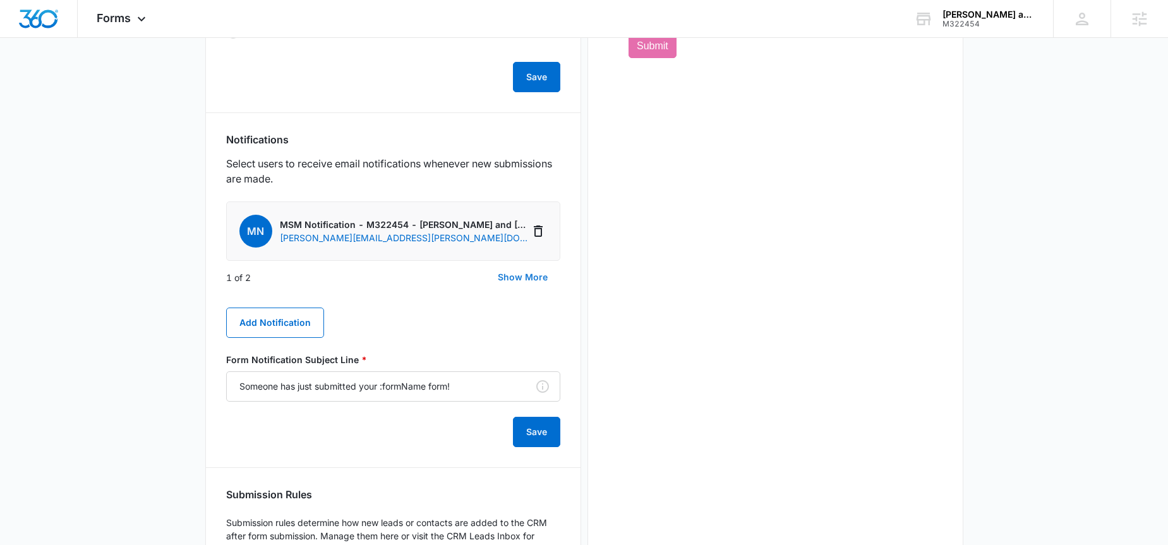
click at [518, 275] on button "Show More" at bounding box center [522, 277] width 75 height 30
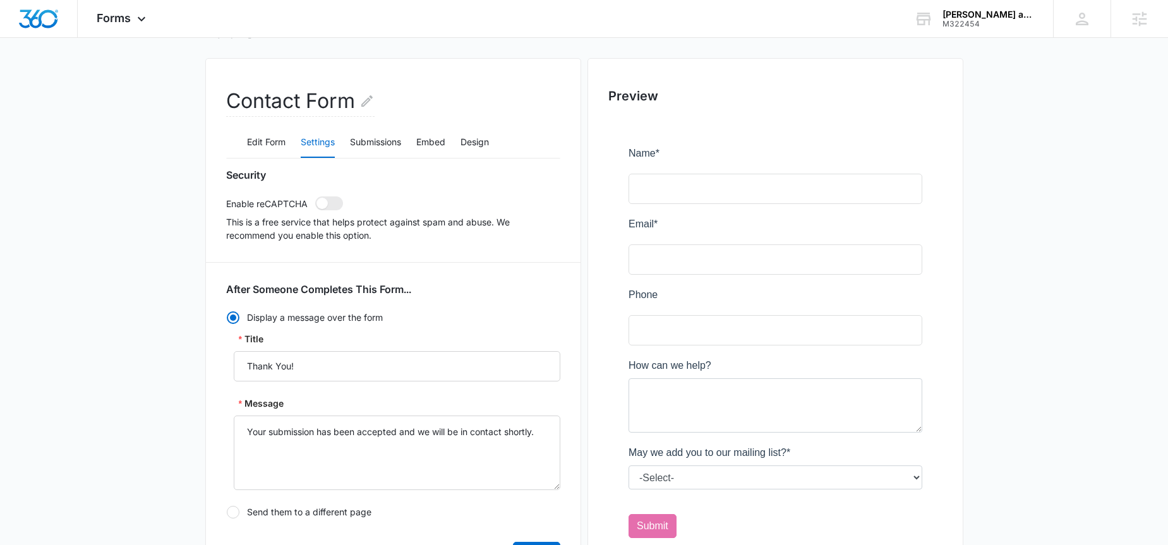
scroll to position [0, 0]
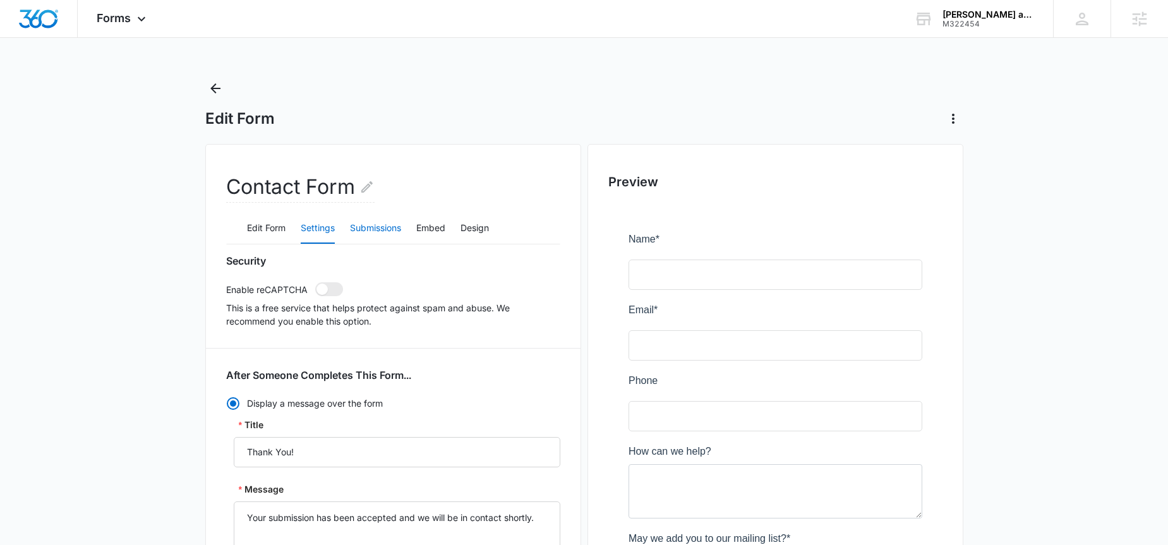
click at [372, 225] on button "Submissions" at bounding box center [375, 228] width 51 height 30
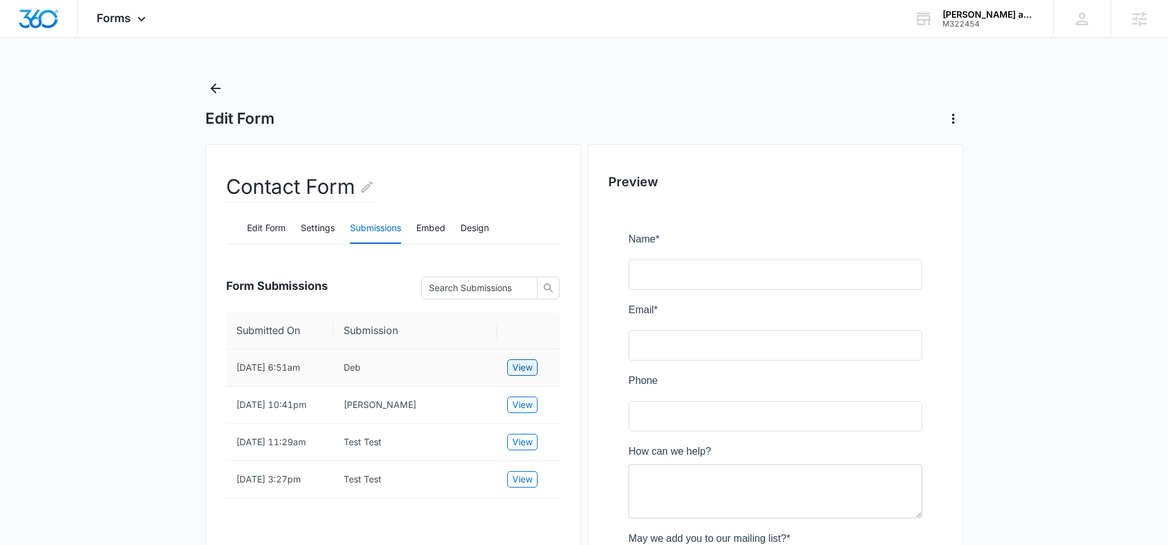
click at [518, 369] on span "View" at bounding box center [522, 368] width 20 height 14
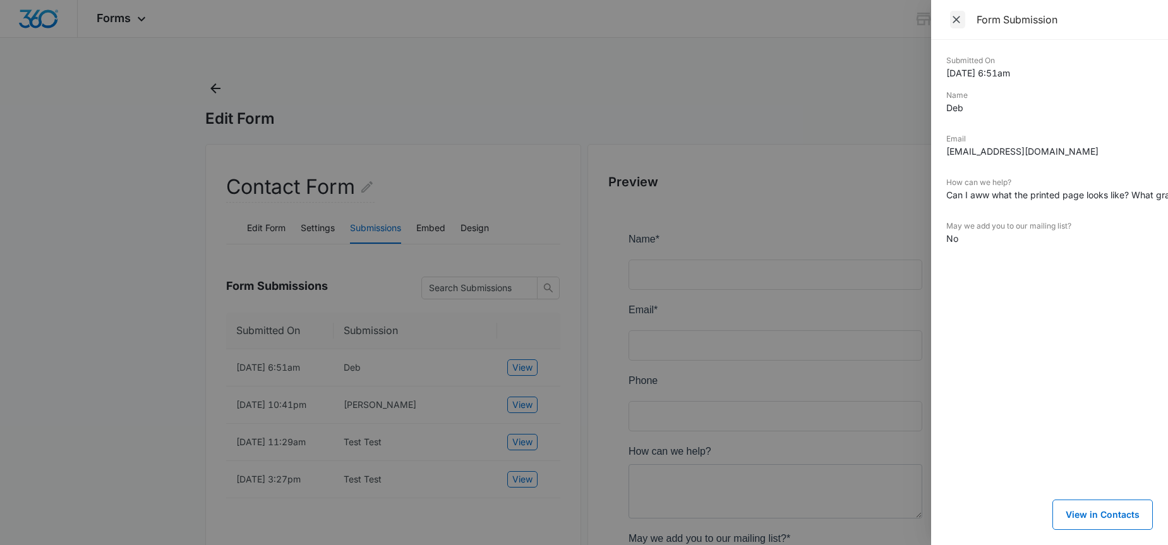
click at [955, 21] on icon "Close" at bounding box center [956, 20] width 8 height 8
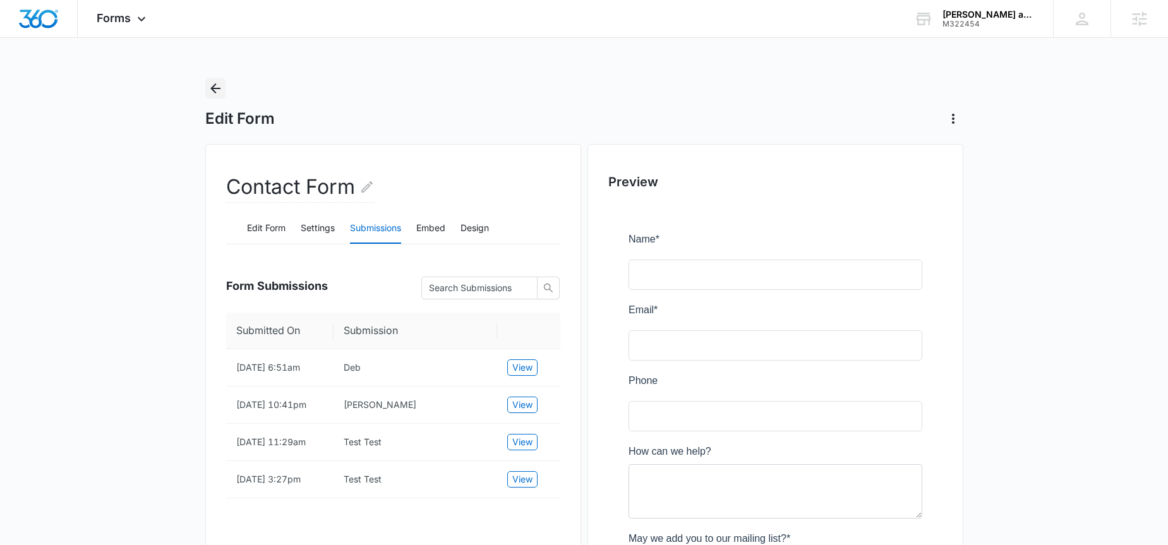
click at [222, 95] on icon "Back" at bounding box center [215, 88] width 15 height 15
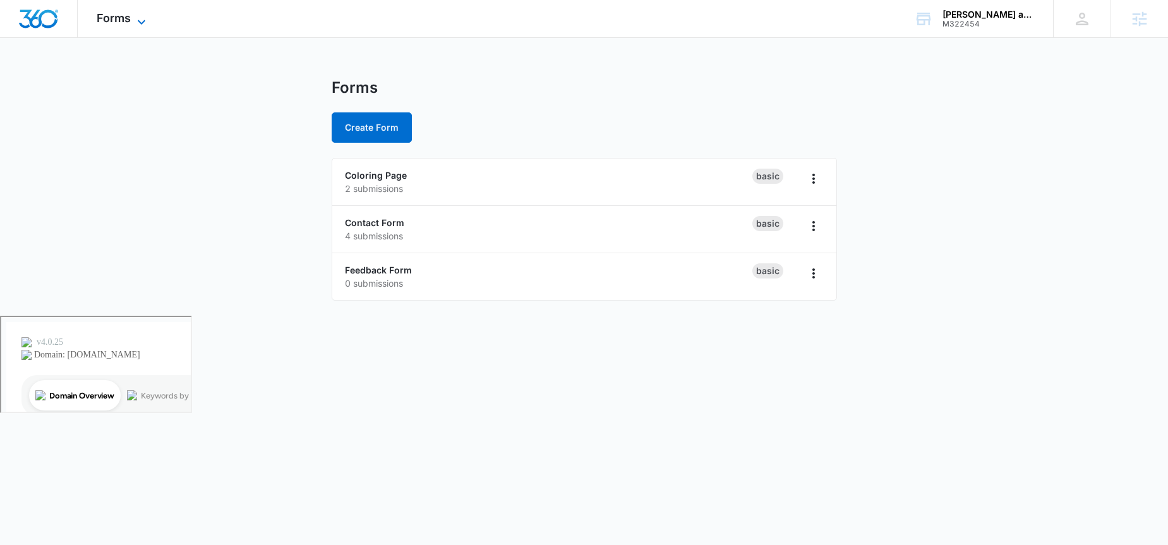
click at [147, 12] on div "Forms Apps Reputation Websites Forms CRM Email Social Shop Payments POS Content…" at bounding box center [123, 18] width 90 height 37
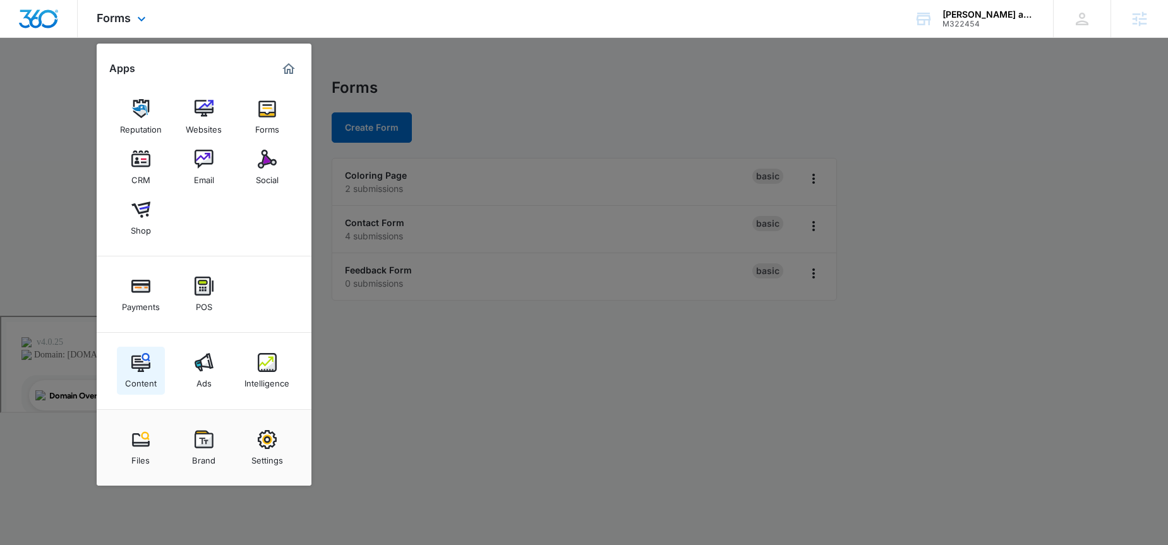
click at [138, 366] on img at bounding box center [140, 362] width 19 height 19
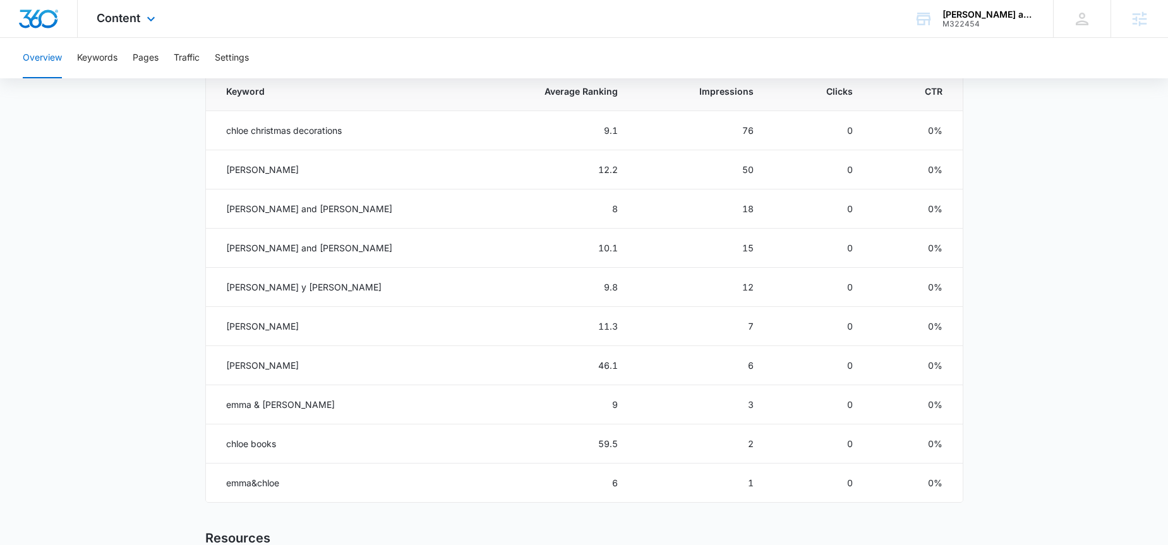
scroll to position [580, 0]
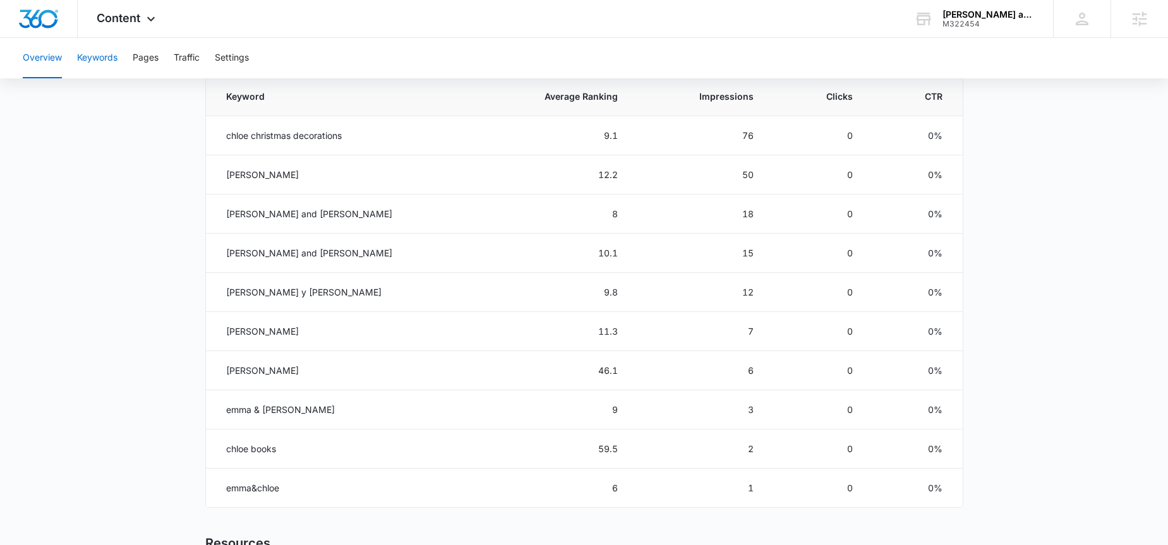
click at [111, 57] on button "Keywords" at bounding box center [97, 58] width 40 height 40
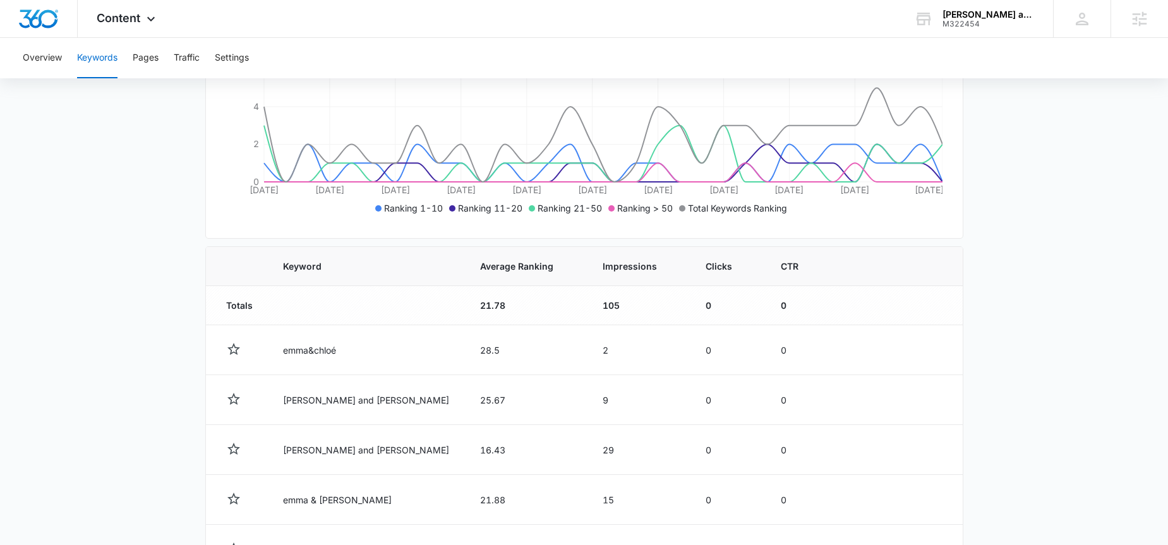
scroll to position [268, 0]
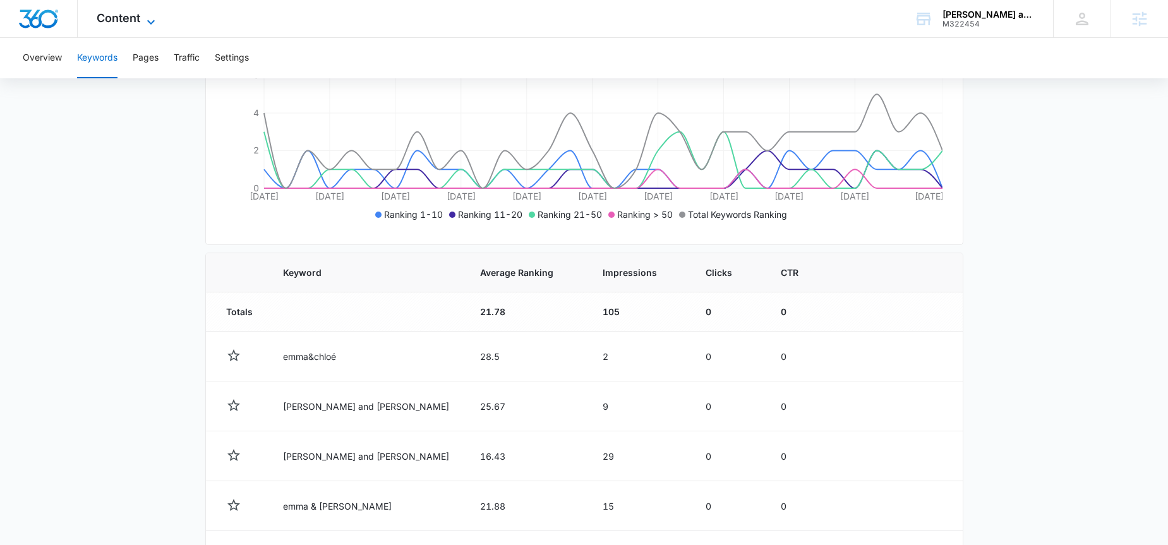
click at [134, 20] on span "Content" at bounding box center [119, 17] width 44 height 13
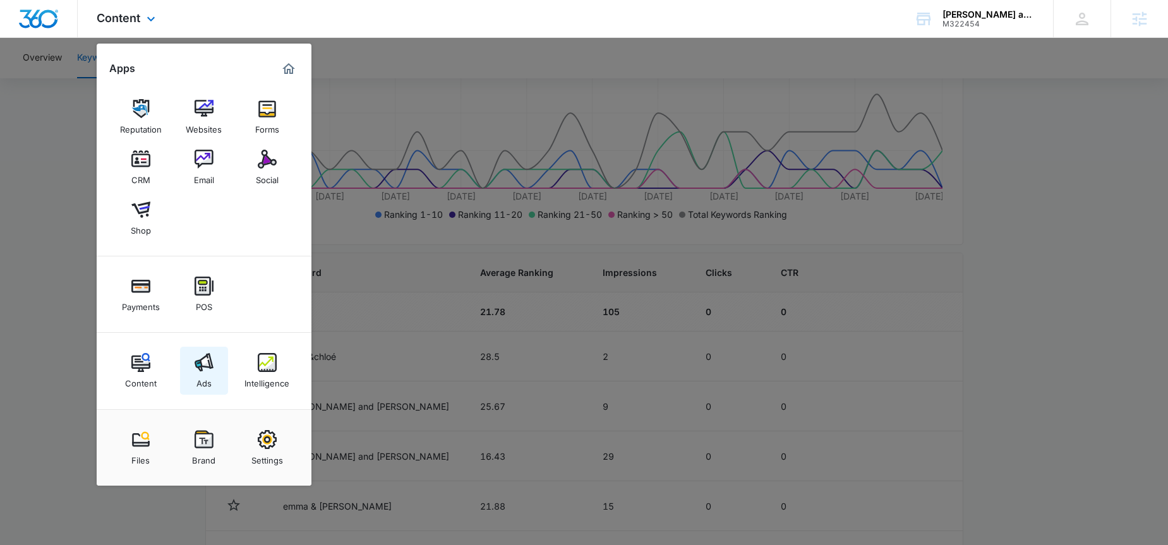
click at [188, 364] on link "Ads" at bounding box center [204, 371] width 48 height 48
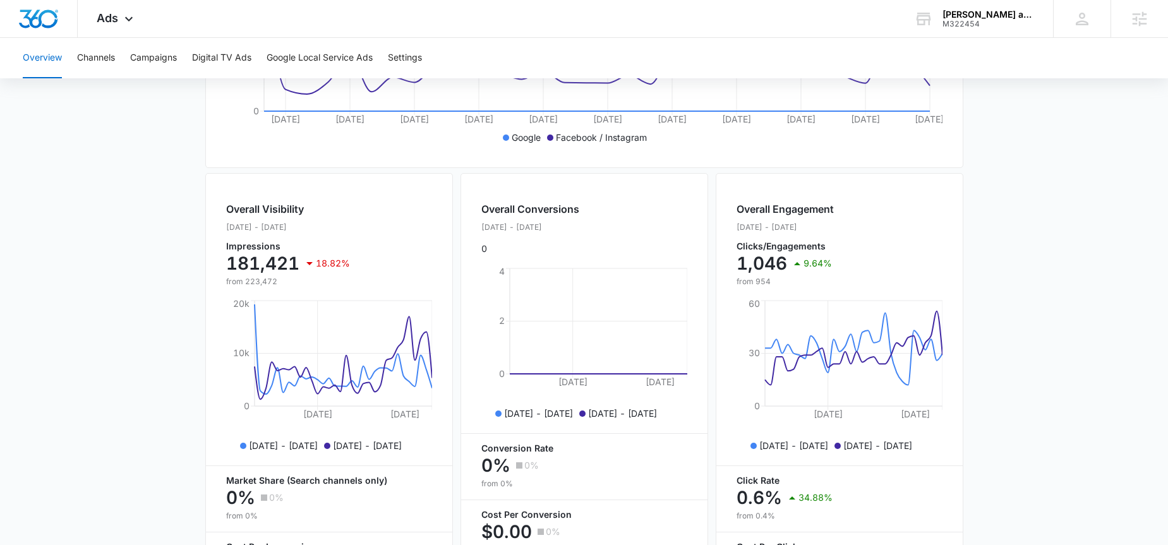
scroll to position [481, 0]
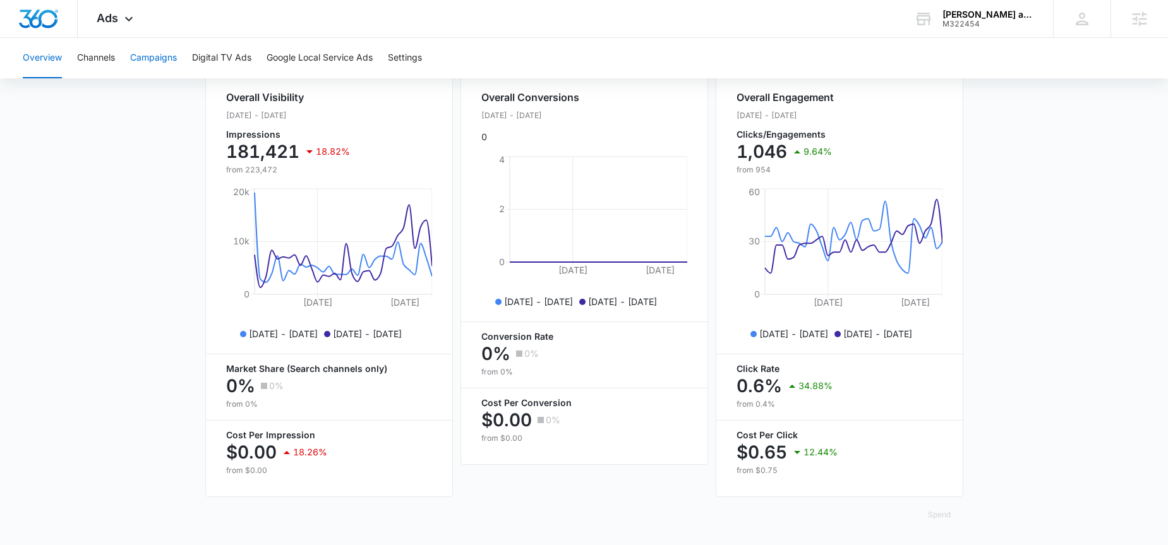
click at [158, 62] on button "Campaigns" at bounding box center [153, 58] width 47 height 40
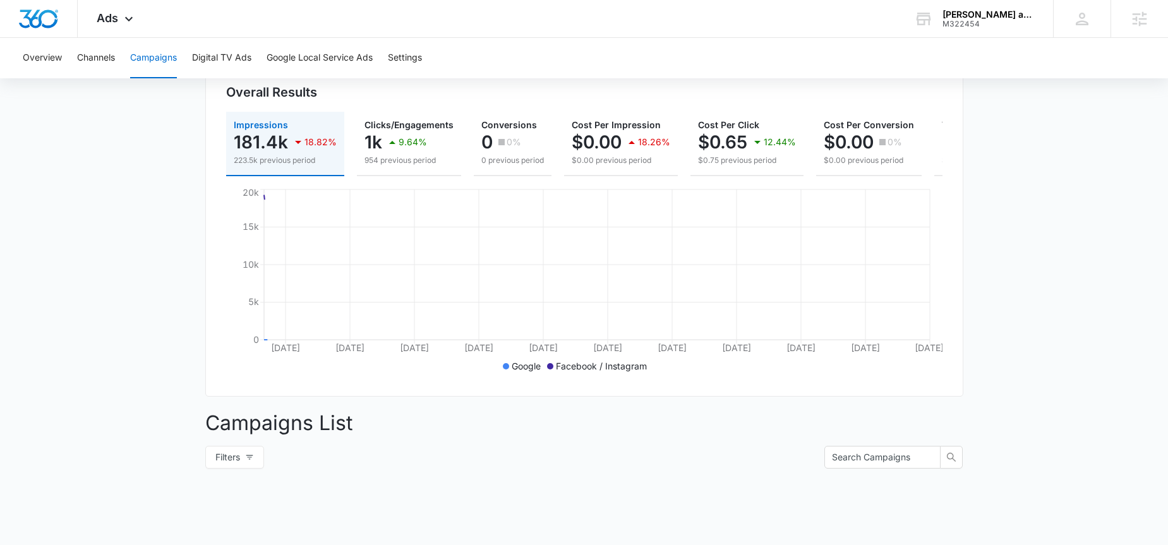
scroll to position [474, 0]
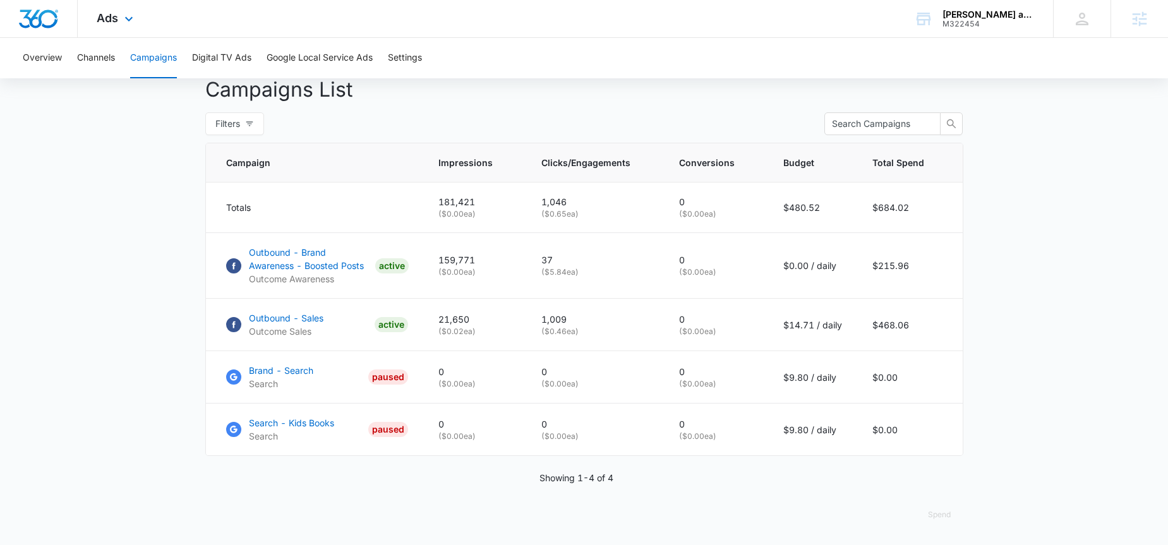
click at [111, 32] on div "Ads Apps Reputation Websites Forms CRM Email Social Shop Payments POS Content A…" at bounding box center [117, 18] width 78 height 37
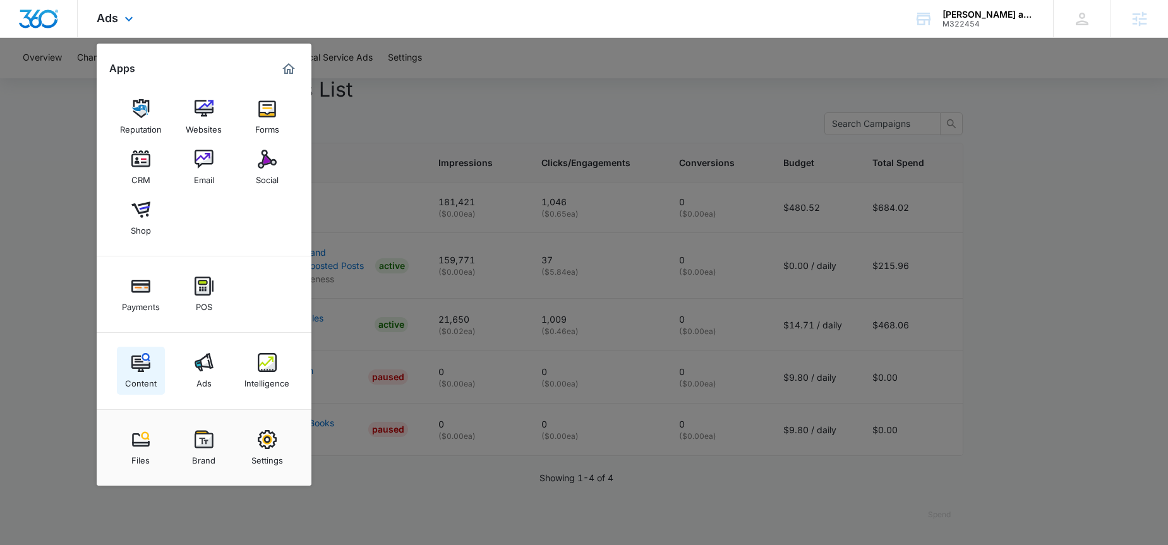
click at [136, 359] on img at bounding box center [140, 362] width 19 height 19
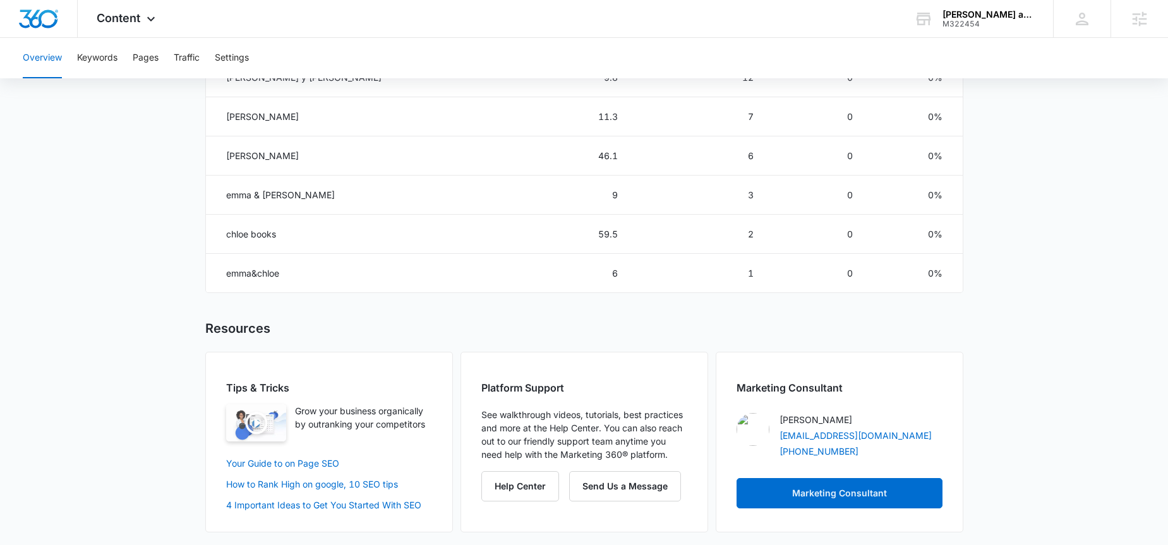
scroll to position [798, 0]
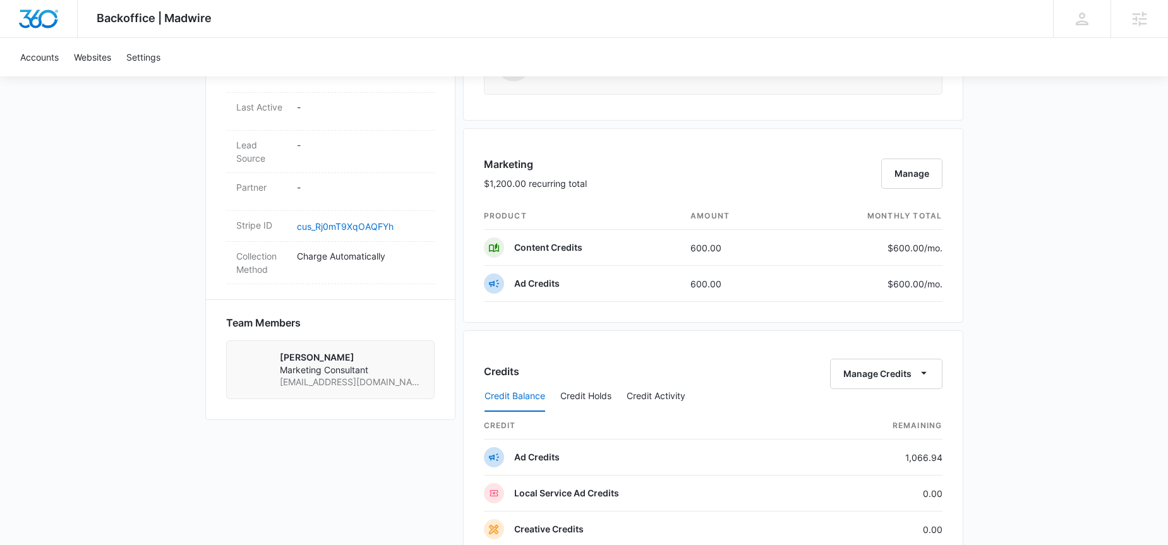
scroll to position [672, 0]
